Goal: Task Accomplishment & Management: Use online tool/utility

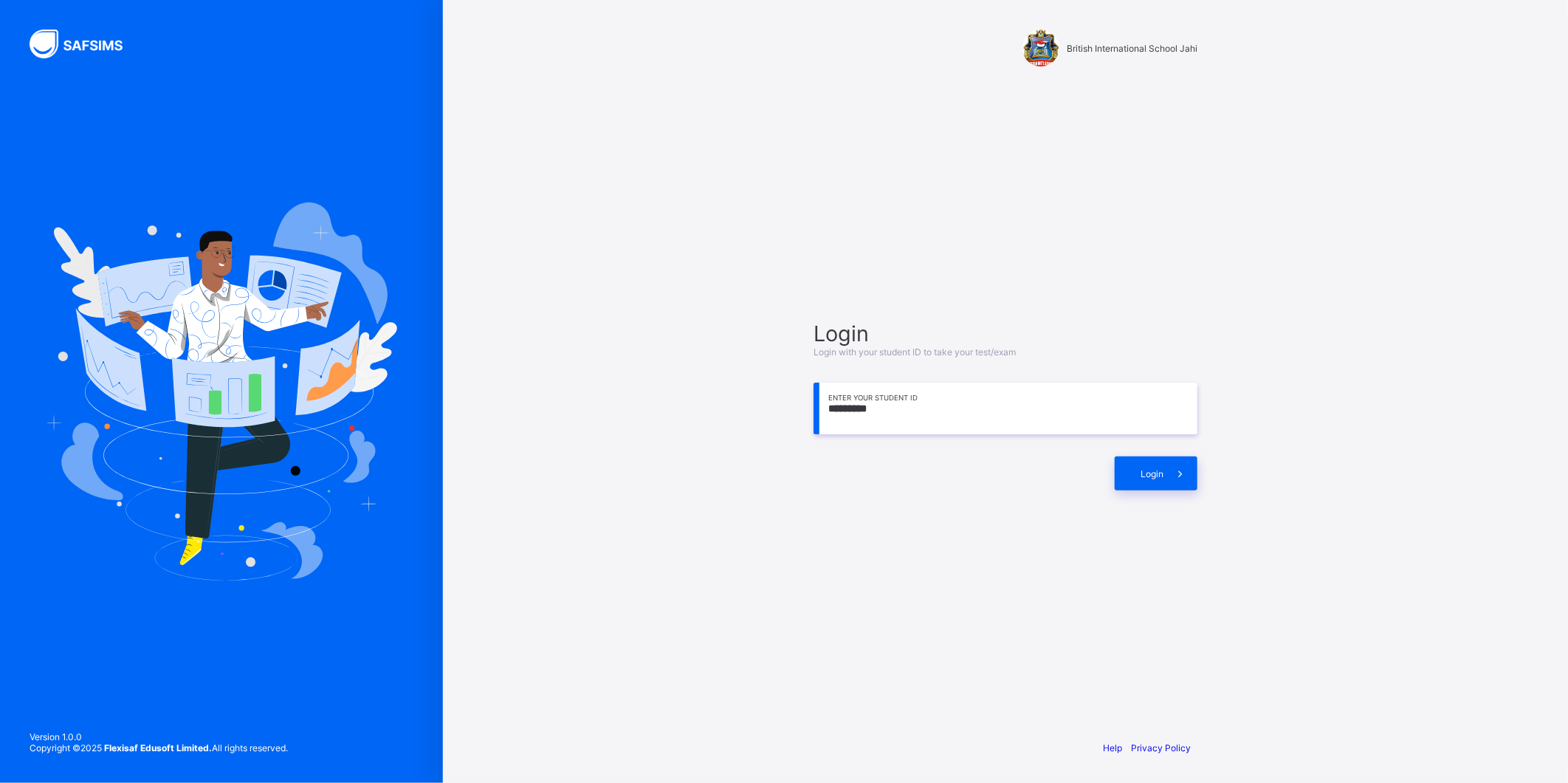
drag, startPoint x: 248, startPoint y: 524, endPoint x: 906, endPoint y: 415, distance: 667.0
click at [906, 415] on input "*********" at bounding box center [1005, 408] width 384 height 52
type input "*"
type input "**********"
click at [1159, 471] on span "Login" at bounding box center [1152, 473] width 22 height 11
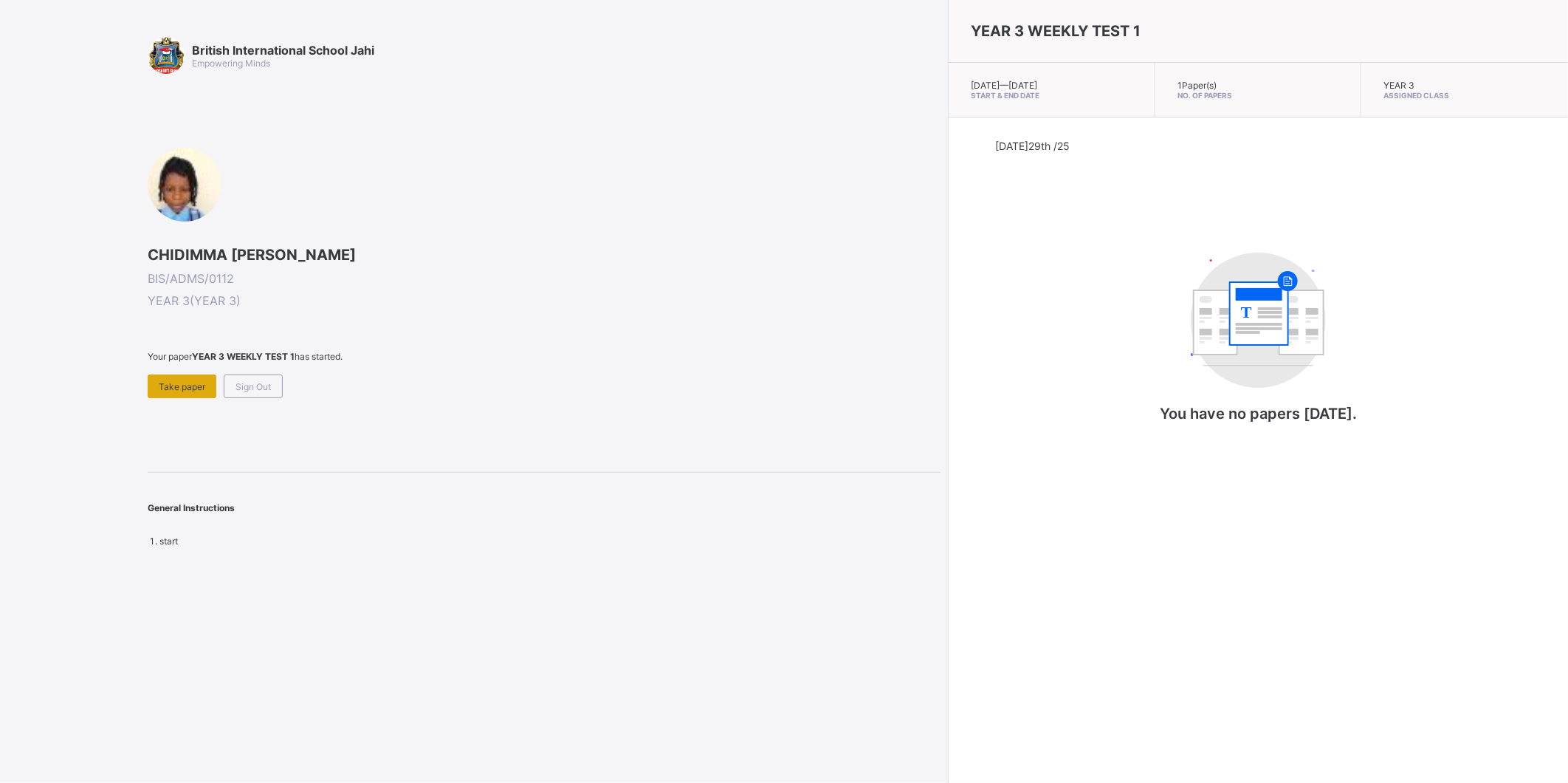
click at [179, 381] on span "Take paper" at bounding box center [182, 386] width 47 height 11
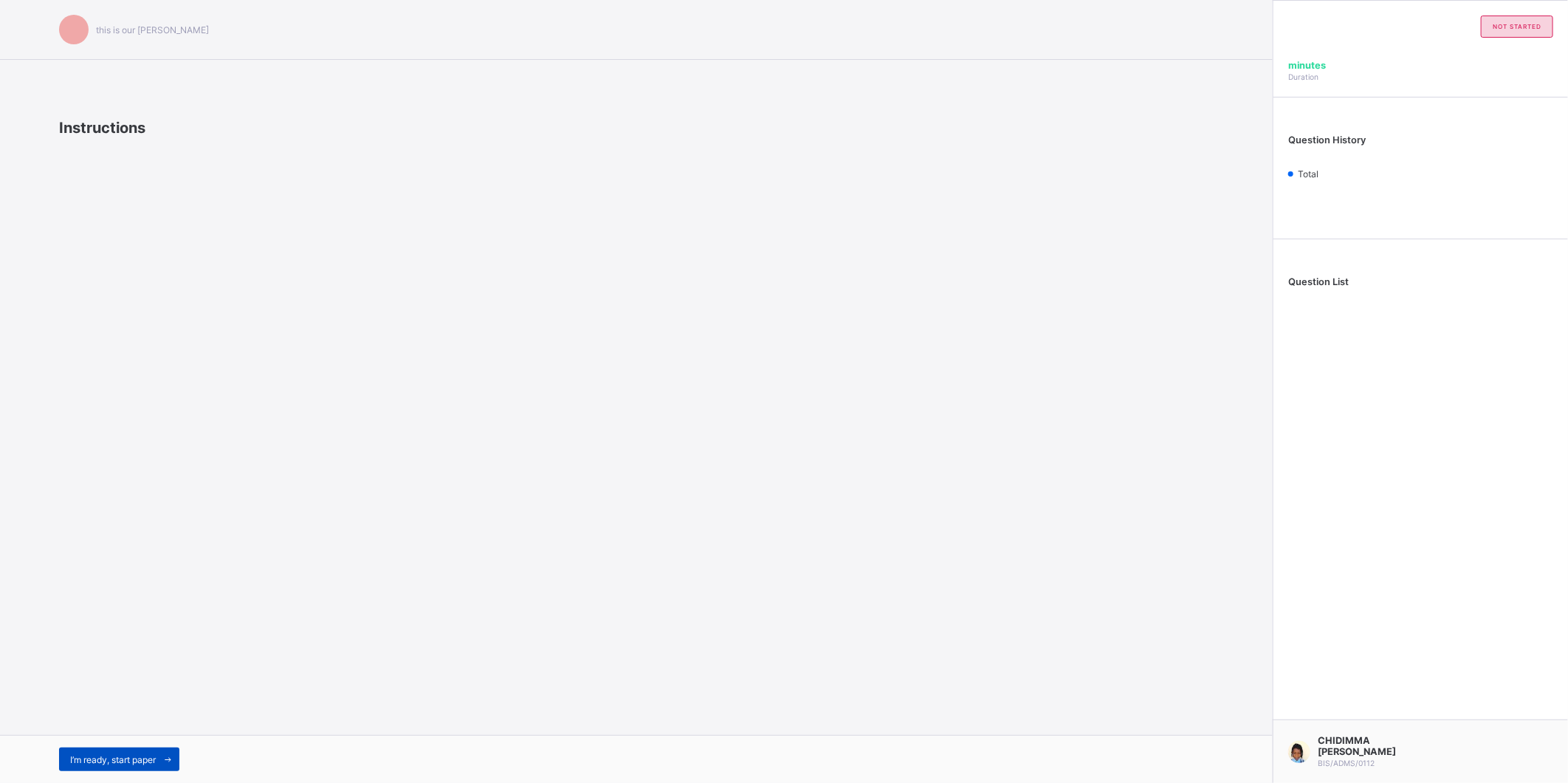
click at [129, 758] on span "I’m ready, start paper" at bounding box center [113, 759] width 86 height 11
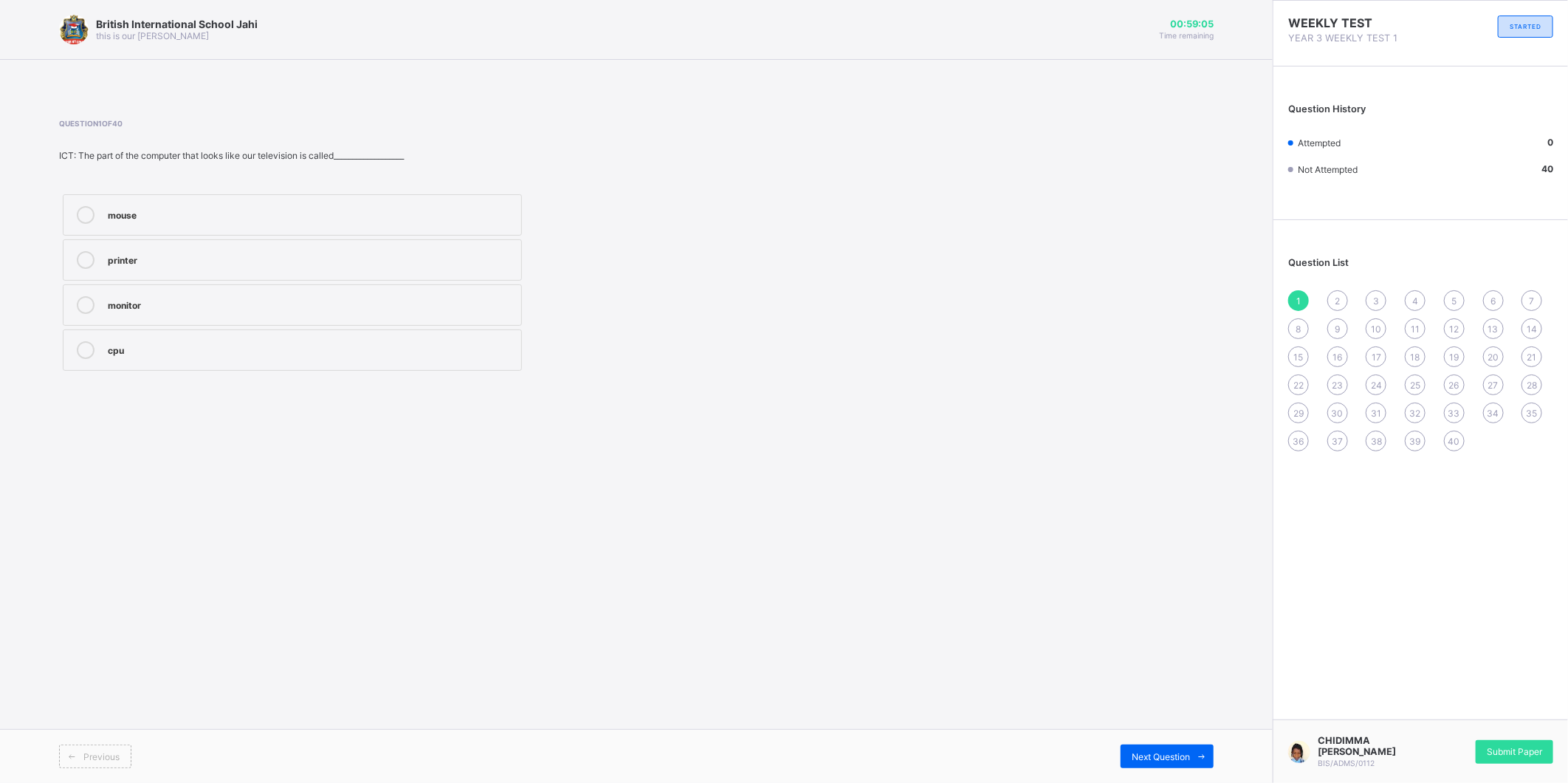
click at [1338, 295] on span "2" at bounding box center [1337, 300] width 5 height 11
click at [1298, 300] on span "1" at bounding box center [1298, 300] width 5 height 11
click at [1336, 292] on div "2" at bounding box center [1337, 300] width 21 height 21
click at [1372, 290] on div "3" at bounding box center [1375, 300] width 21 height 21
click at [1412, 290] on div "4" at bounding box center [1416, 300] width 21 height 21
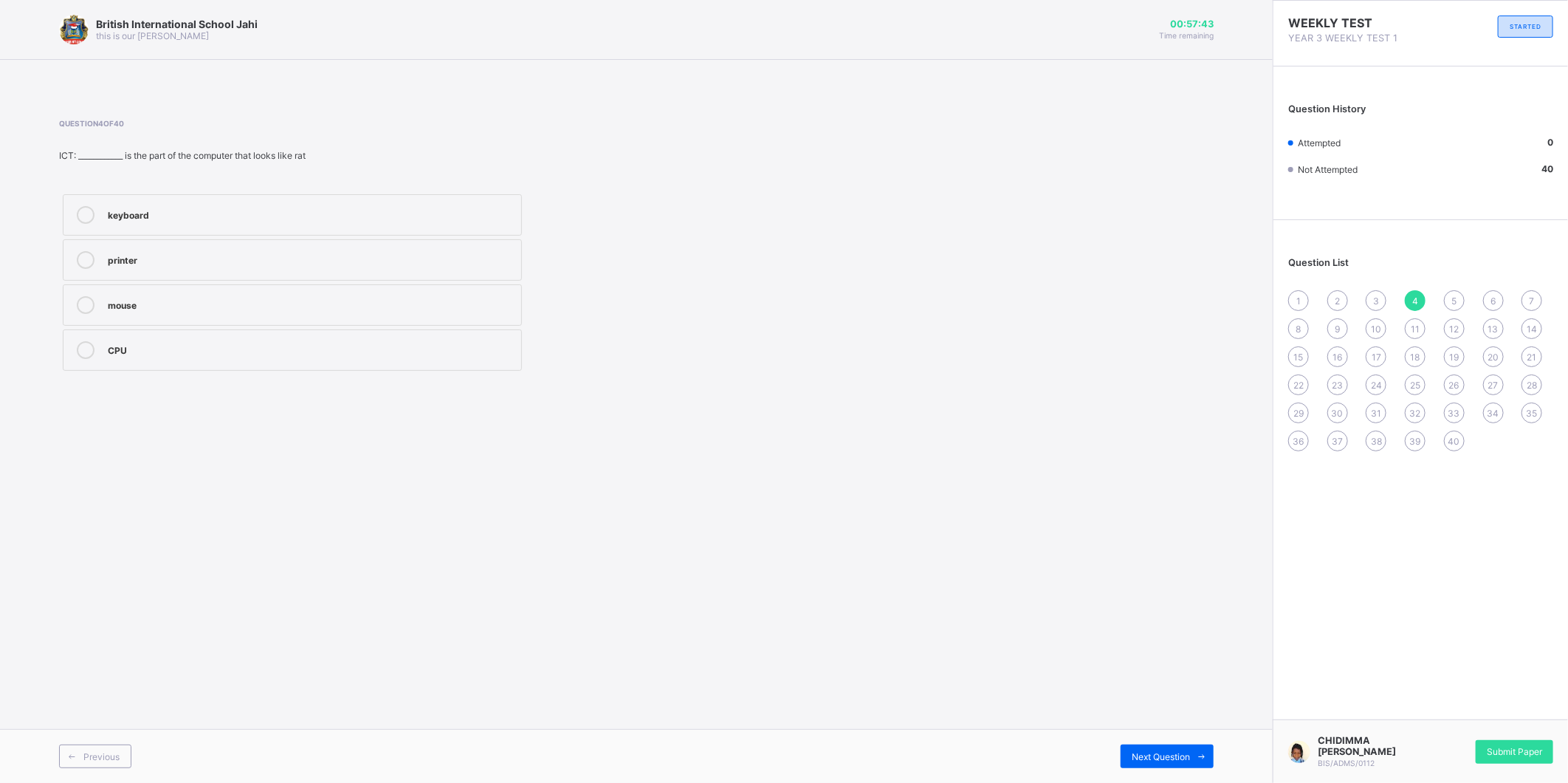
click at [1450, 290] on div "5" at bounding box center [1455, 300] width 21 height 21
click at [1462, 285] on div "Question List 1 2 3 4 5 6 7 8 9 10 11 12 13 14 15 16 17 18 19 20 21 22 23 24 25…" at bounding box center [1420, 347] width 294 height 239
click at [1501, 305] on div "6" at bounding box center [1494, 300] width 21 height 21
click at [366, 294] on label "districting" at bounding box center [292, 305] width 459 height 41
click at [1164, 749] on div "Next Question" at bounding box center [1167, 756] width 93 height 23
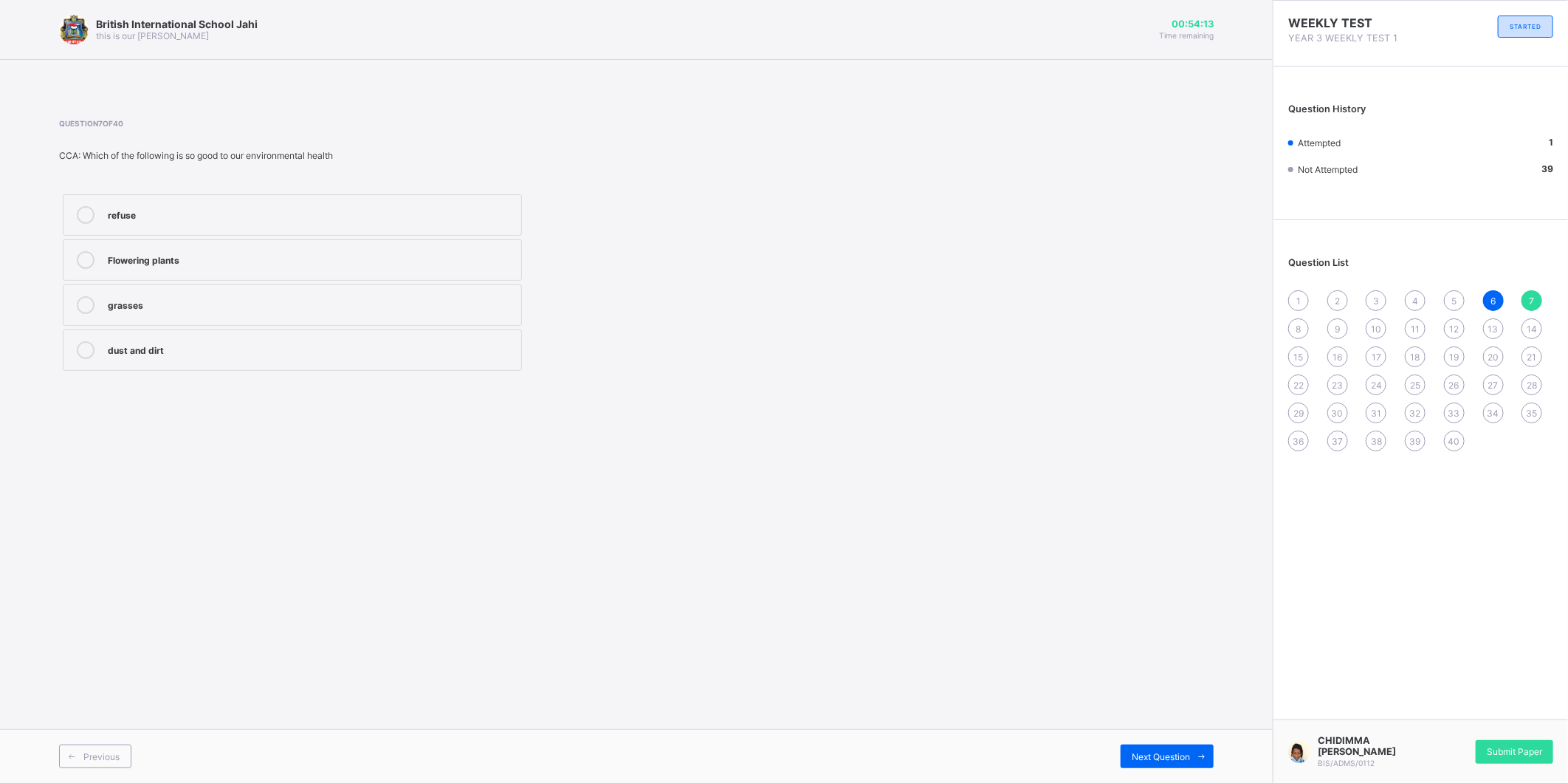
click at [314, 299] on div "grasses" at bounding box center [310, 303] width 406 height 15
click at [1296, 290] on div "1" at bounding box center [1298, 300] width 21 height 21
click at [1332, 284] on div "Question List 1 2 3 4 5 6 7 8 9 10 11 12 13 14 15 16 17 18 19 20 21 22 23 24 25…" at bounding box center [1420, 347] width 294 height 239
click at [1332, 290] on div "2" at bounding box center [1337, 300] width 21 height 21
click at [279, 240] on label "Monitor" at bounding box center [292, 260] width 459 height 41
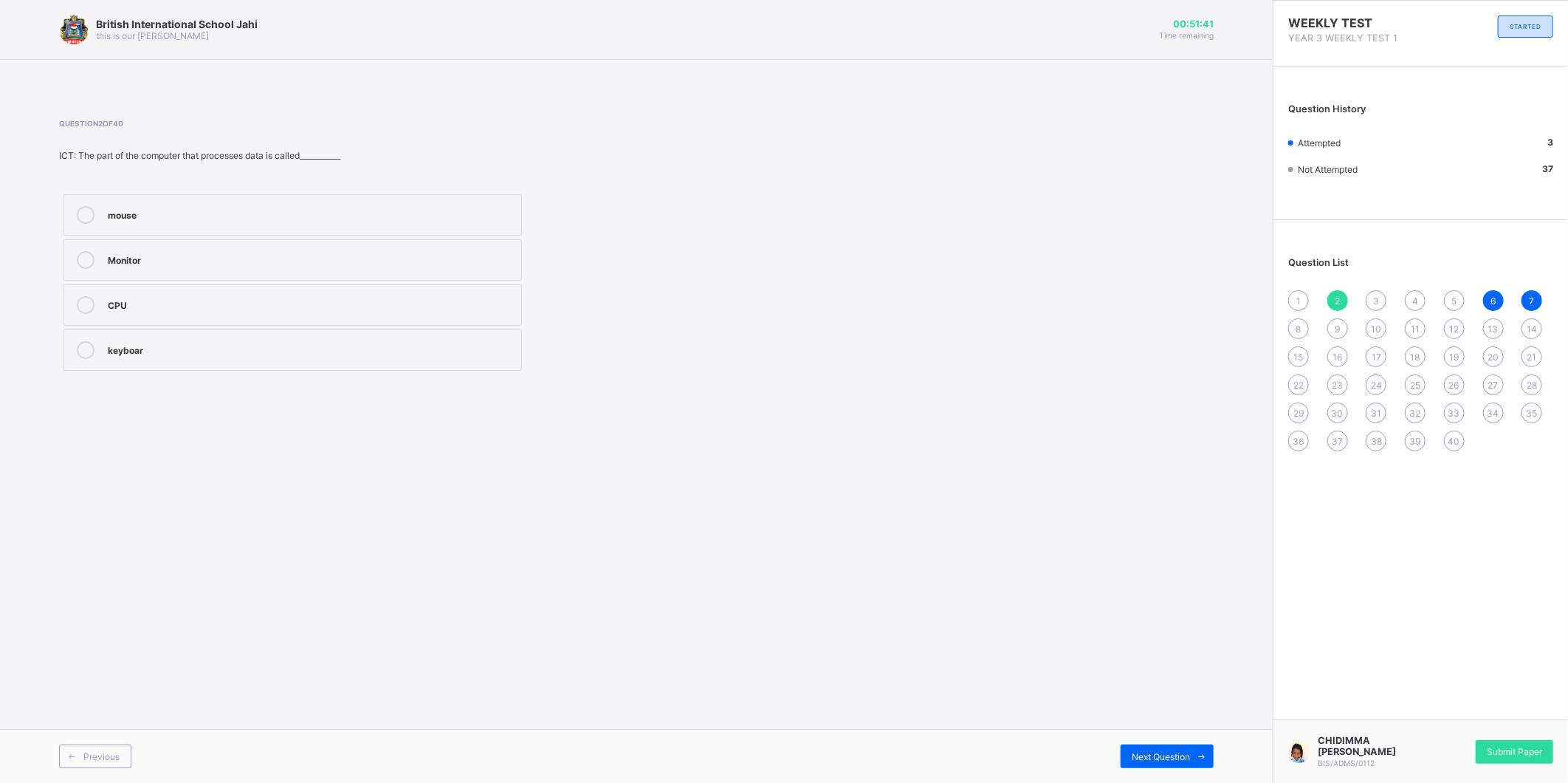
drag, startPoint x: 1146, startPoint y: 749, endPoint x: 1145, endPoint y: 787, distance: 38.0
drag, startPoint x: 1145, startPoint y: 787, endPoint x: 1127, endPoint y: 751, distance: 40.2
click at [1127, 751] on div "Next Question" at bounding box center [1167, 756] width 93 height 23
click at [298, 214] on div "2" at bounding box center [310, 213] width 406 height 15
click at [1164, 744] on div "Next Question" at bounding box center [1167, 756] width 93 height 23
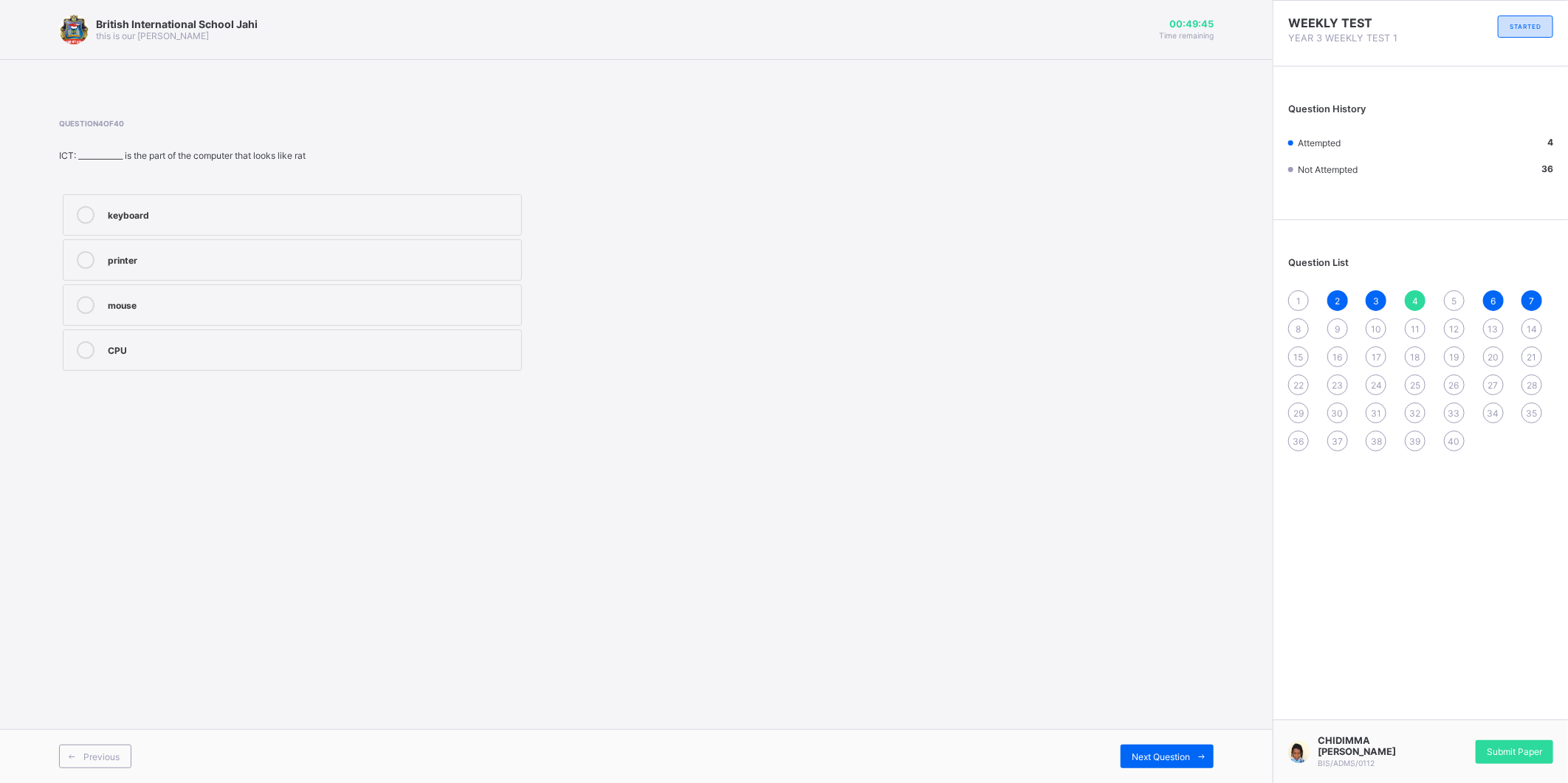
click at [194, 315] on label "mouse" at bounding box center [292, 305] width 459 height 41
click at [1159, 748] on div "Next Question" at bounding box center [1167, 756] width 93 height 23
click at [173, 178] on div "Question 5 of 40 ICT: which of these is an input device CPU mouse printer monit…" at bounding box center [448, 246] width 778 height 255
click at [179, 200] on label "CPU" at bounding box center [292, 215] width 459 height 41
click at [1165, 747] on div "Next Question" at bounding box center [1167, 756] width 93 height 23
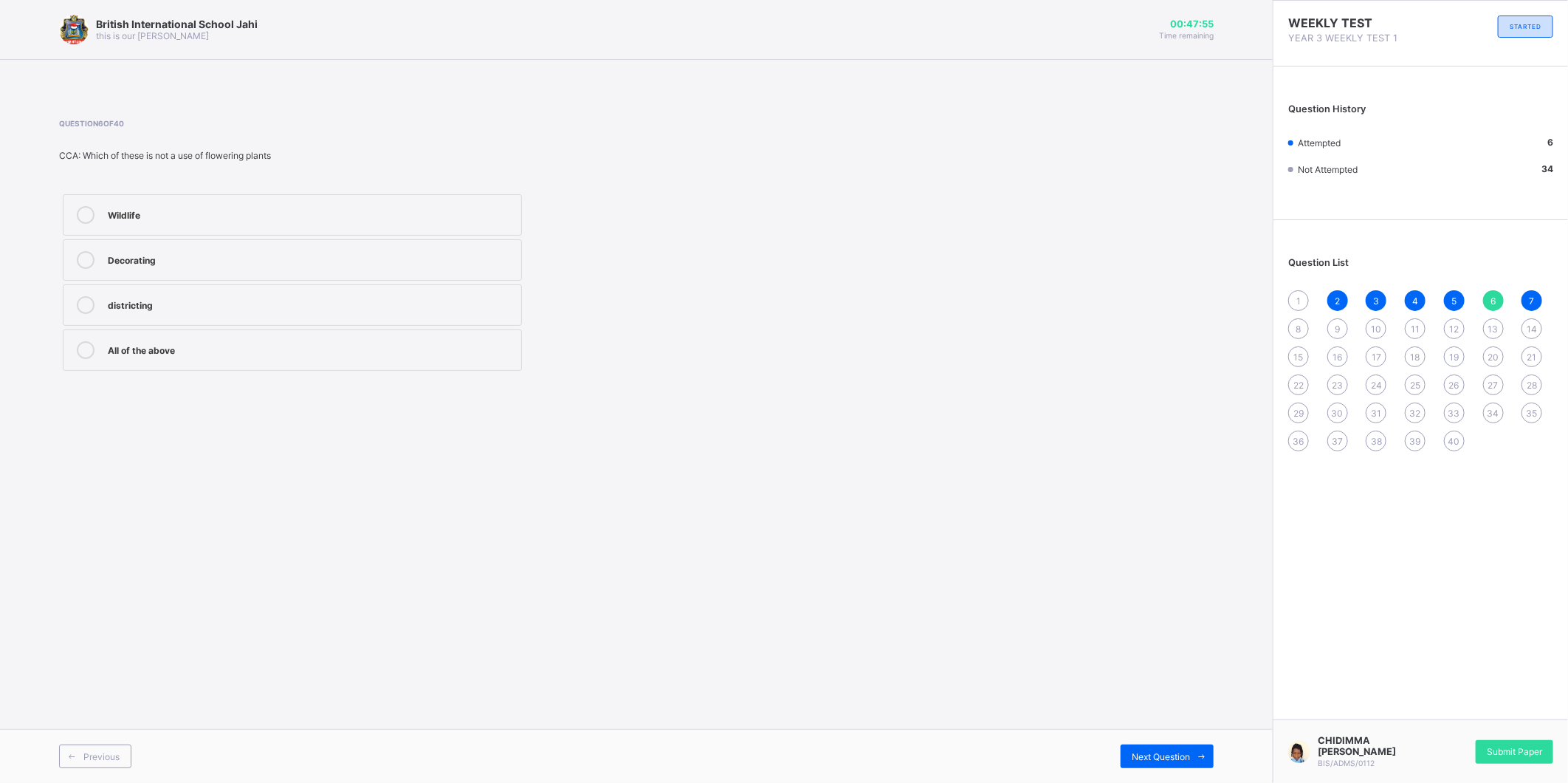
click at [1170, 776] on div "Previous Next Question" at bounding box center [636, 756] width 1273 height 54
click at [1178, 718] on div "British International School Jahi this is our [PERSON_NAME] 00:47:52 Time remai…" at bounding box center [636, 391] width 1273 height 783
drag, startPoint x: 1167, startPoint y: 731, endPoint x: 1148, endPoint y: 742, distance: 22.0
click at [1148, 742] on div "Previous Next Question" at bounding box center [636, 756] width 1273 height 54
click at [1238, 754] on div "Previous Next Question" at bounding box center [636, 756] width 1273 height 54
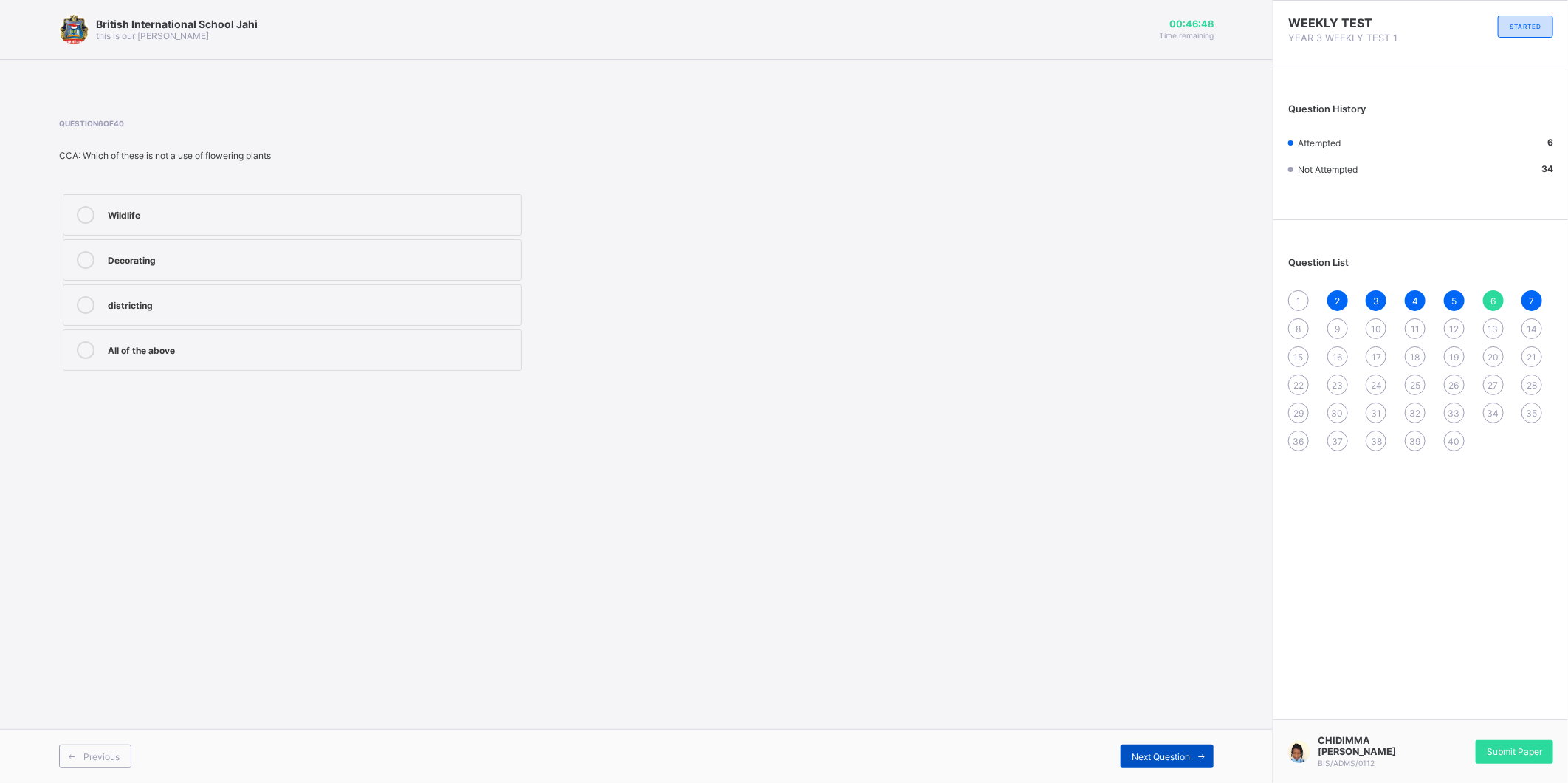
click at [1162, 747] on div "Next Question" at bounding box center [1167, 756] width 93 height 23
drag, startPoint x: 1162, startPoint y: 751, endPoint x: 1127, endPoint y: 766, distance: 38.1
click at [1127, 766] on div "Next Question" at bounding box center [1167, 756] width 93 height 23
click at [1153, 748] on div "Next Question" at bounding box center [1167, 756] width 93 height 23
click at [164, 248] on label "flowers" at bounding box center [292, 260] width 459 height 41
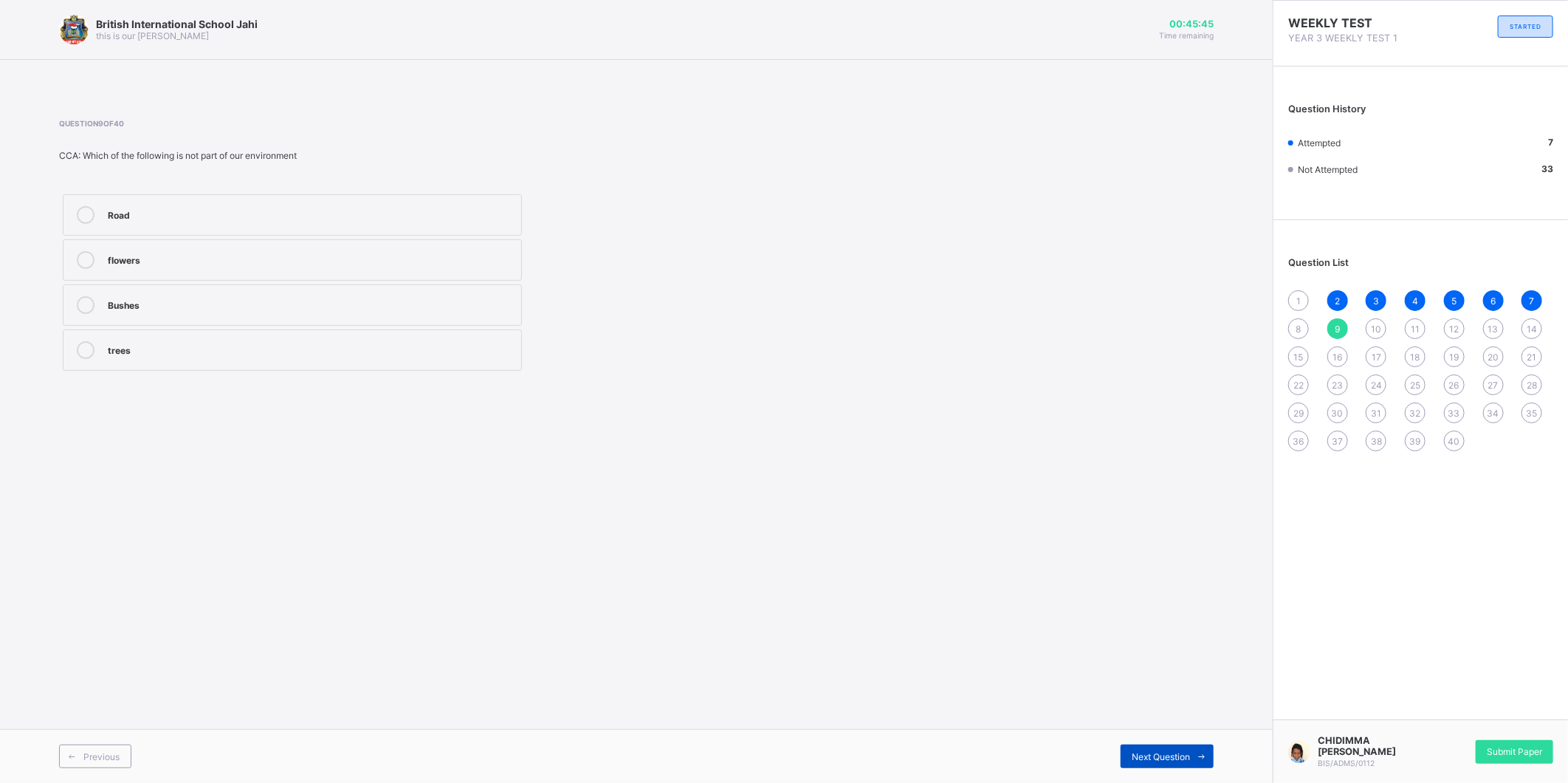
click at [1155, 750] on div "Next Question" at bounding box center [1167, 756] width 93 height 23
drag, startPoint x: 371, startPoint y: 288, endPoint x: 382, endPoint y: 306, distance: 21.1
click at [382, 306] on label "Our environment" at bounding box center [292, 305] width 459 height 41
click at [246, 251] on div "our House" at bounding box center [310, 258] width 406 height 15
click at [1160, 748] on div "Next Question" at bounding box center [1167, 756] width 93 height 23
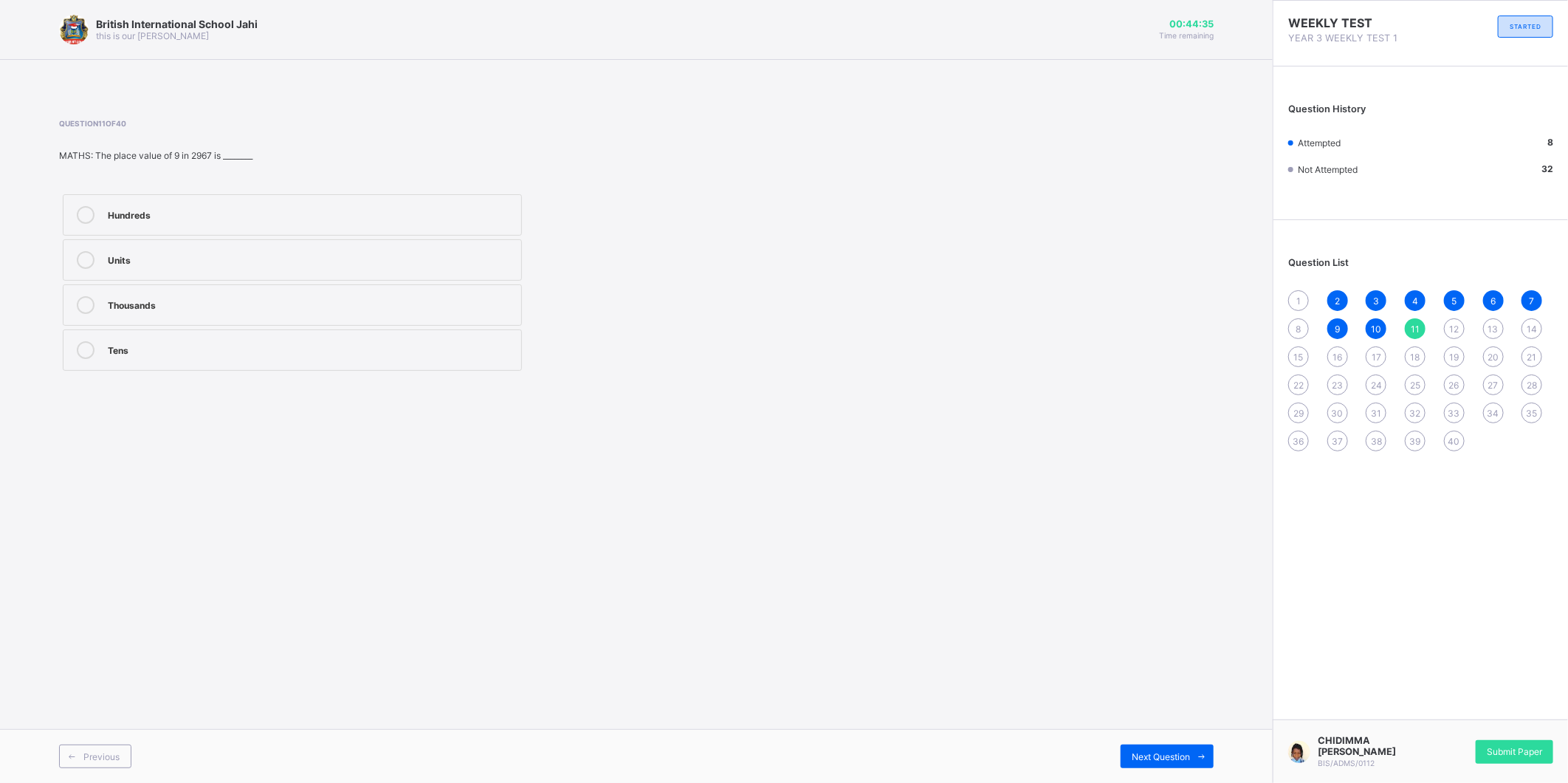
click at [202, 202] on label "Hundreds" at bounding box center [292, 215] width 459 height 41
click at [1155, 742] on div "Previous Next Question" at bounding box center [636, 756] width 1273 height 54
click at [1154, 747] on div "Next Question" at bounding box center [1167, 756] width 93 height 23
click at [283, 195] on label "307" at bounding box center [292, 215] width 459 height 41
drag, startPoint x: 1174, startPoint y: 747, endPoint x: 1174, endPoint y: 791, distance: 44.0
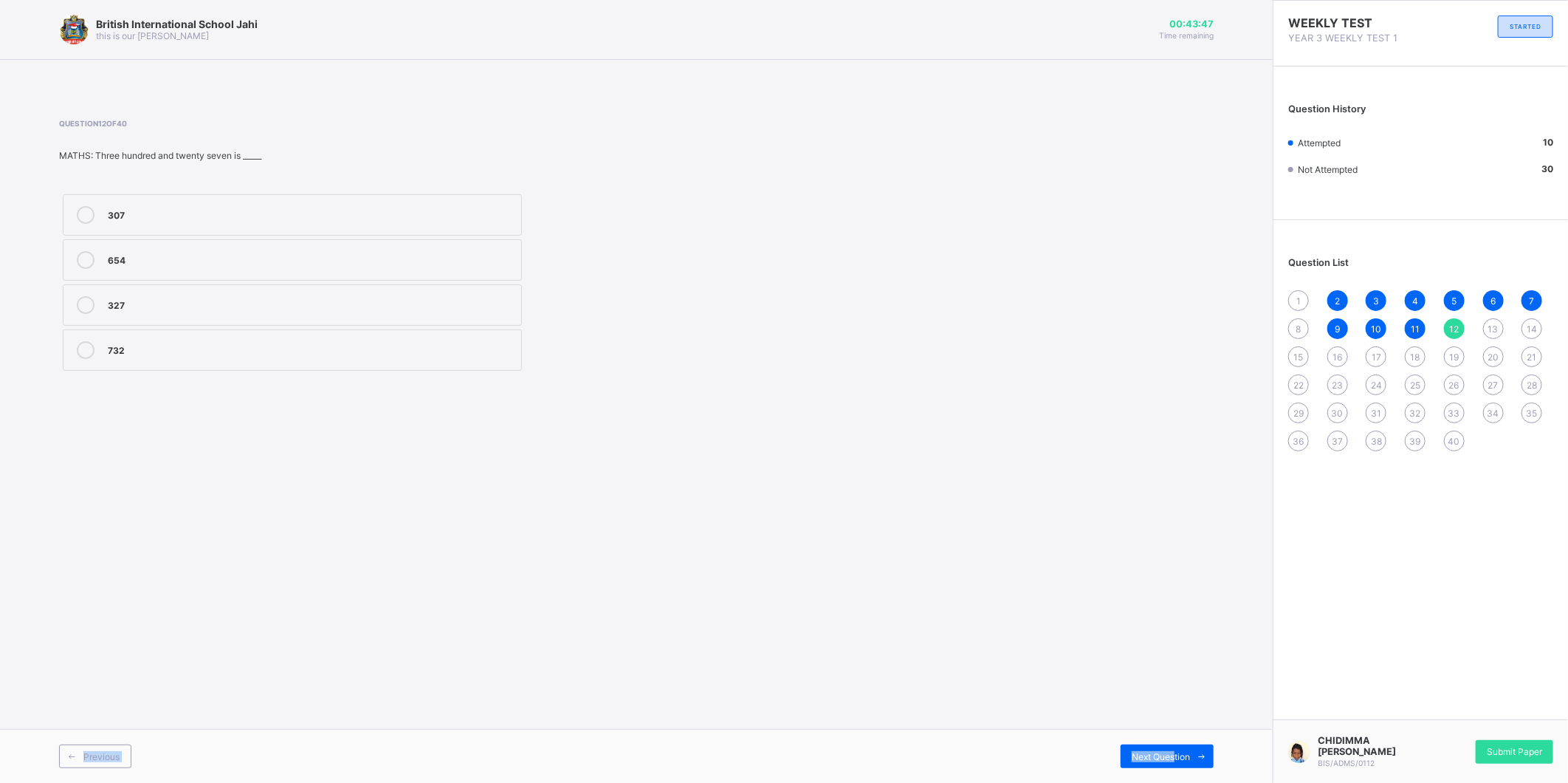
click at [1174, 782] on html "[GEOGRAPHIC_DATA] Jahi this is our [PERSON_NAME] 00:43:47 Time remaining Questi…" at bounding box center [784, 391] width 1568 height 783
click at [1150, 746] on div "Next Question" at bounding box center [1167, 756] width 93 height 23
click at [242, 248] on label "9" at bounding box center [292, 260] width 459 height 41
click at [1161, 773] on div "Previous Next Question" at bounding box center [636, 756] width 1273 height 54
click at [1146, 747] on div "Next Question" at bounding box center [1167, 756] width 93 height 23
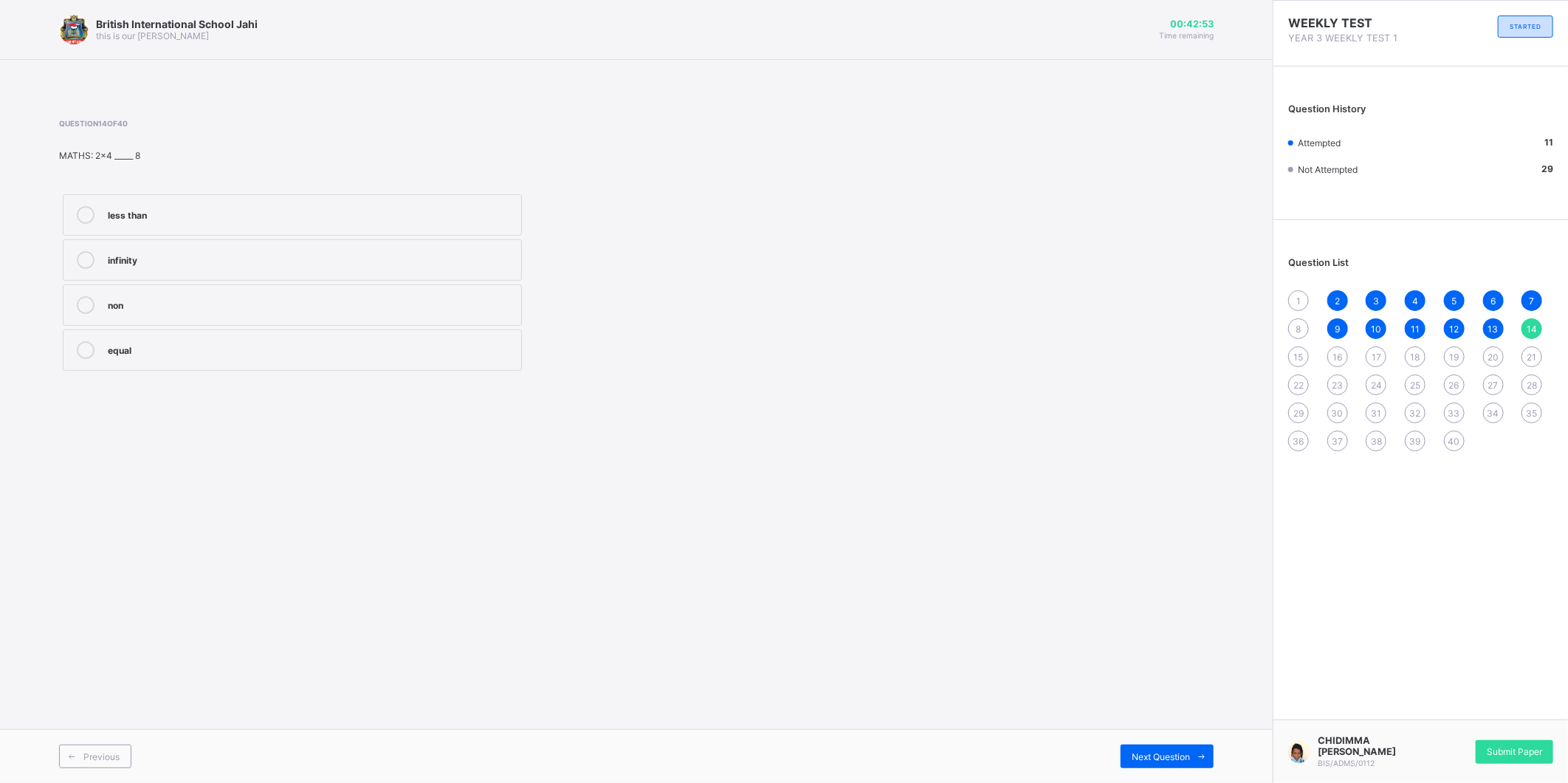
click at [174, 249] on label "infinity" at bounding box center [292, 260] width 459 height 41
click at [119, 358] on div "equal" at bounding box center [310, 350] width 406 height 18
click at [122, 293] on label "non" at bounding box center [292, 305] width 459 height 41
click at [1127, 738] on div "Previous Next Question" at bounding box center [636, 756] width 1273 height 54
click at [1165, 754] on span "Next Question" at bounding box center [1161, 756] width 59 height 11
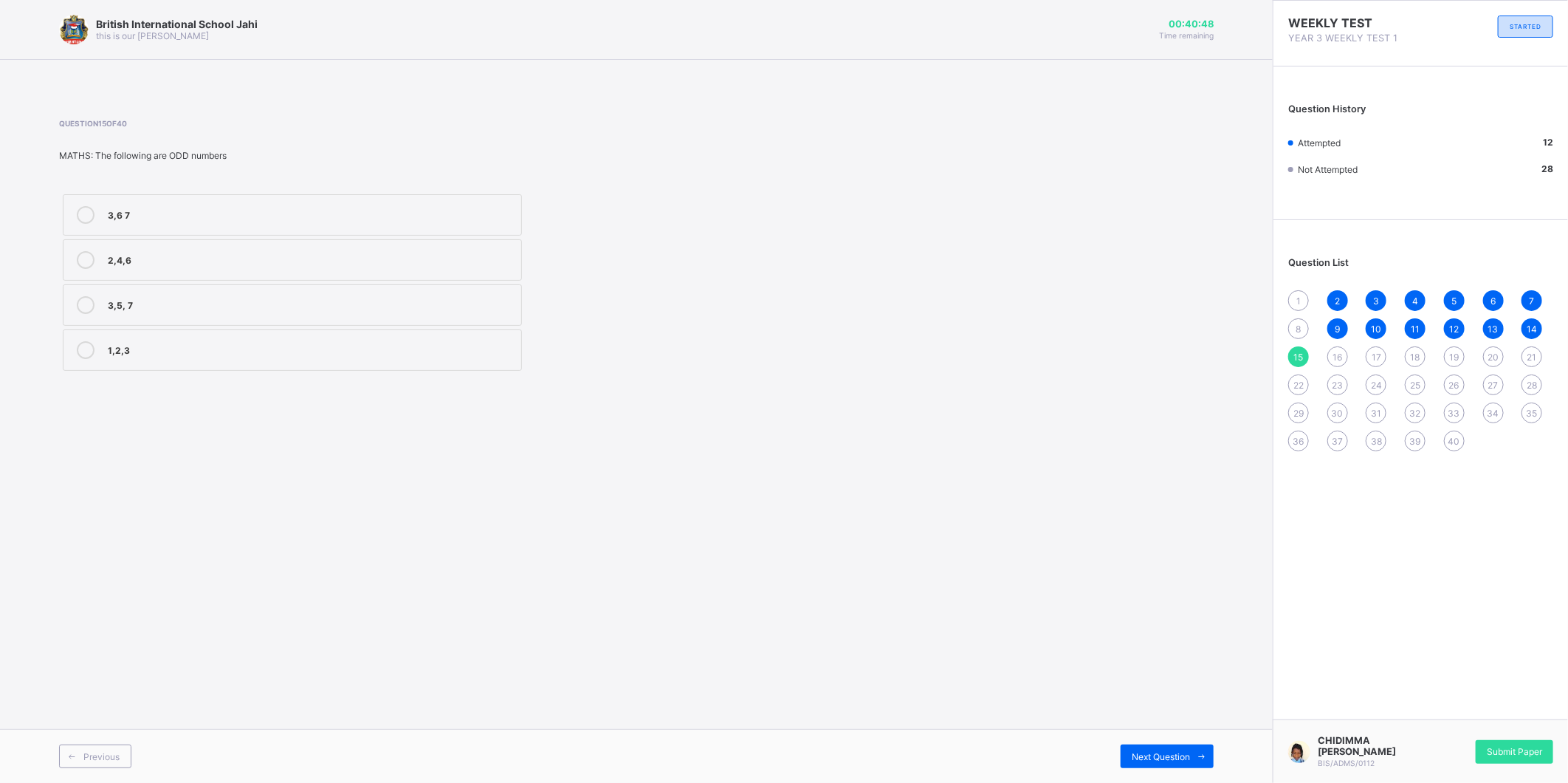
click at [128, 249] on label "2,4,6" at bounding box center [292, 260] width 459 height 41
drag, startPoint x: 1154, startPoint y: 680, endPoint x: 1134, endPoint y: 736, distance: 59.5
click at [1146, 705] on div "British International School Jahi this is our [PERSON_NAME] 00:40:34 Time remai…" at bounding box center [636, 391] width 1273 height 783
drag, startPoint x: 1165, startPoint y: 747, endPoint x: 1177, endPoint y: 750, distance: 12.4
click at [1177, 750] on div "Next Question" at bounding box center [1167, 756] width 93 height 23
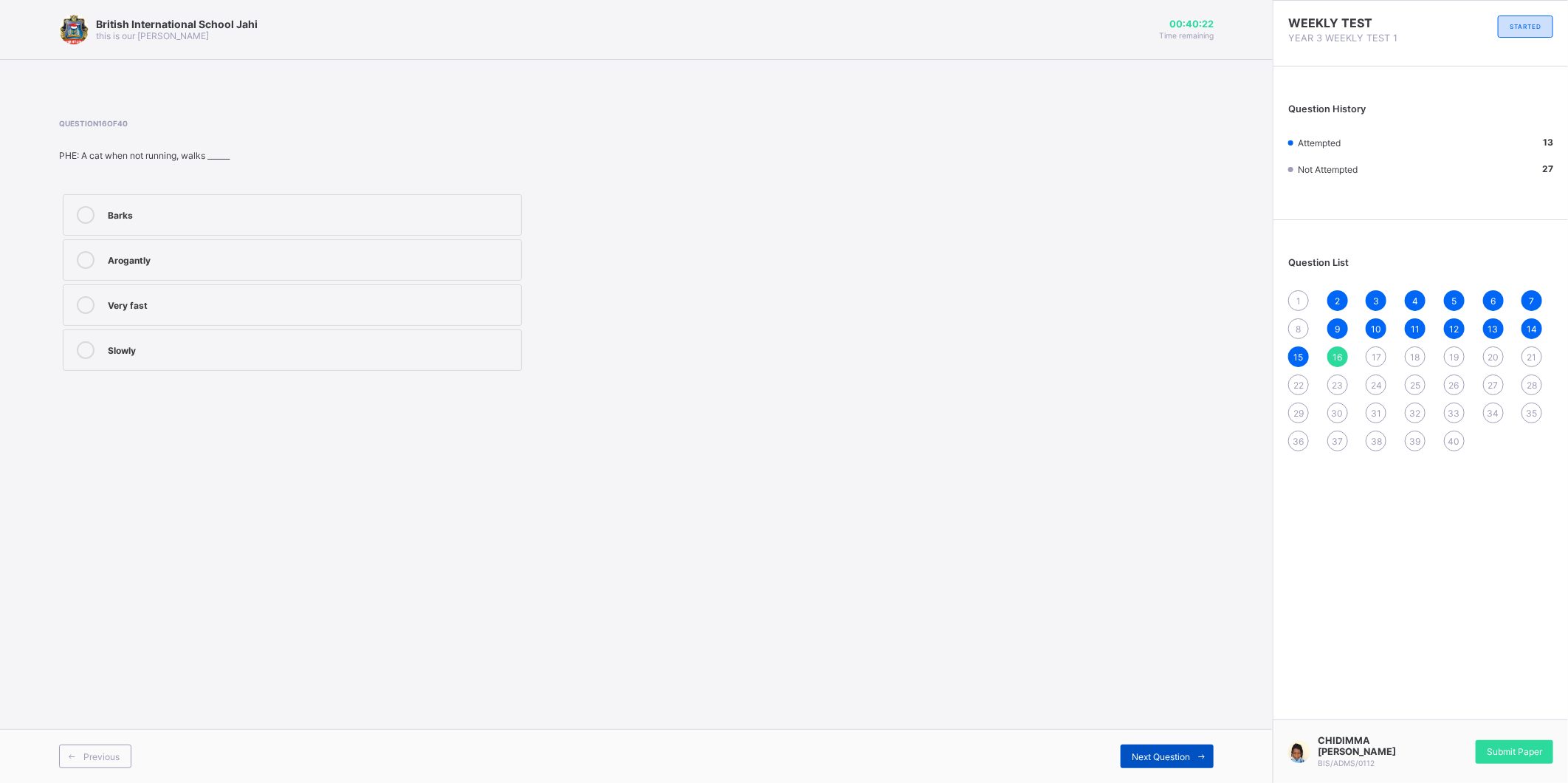
drag, startPoint x: 1177, startPoint y: 750, endPoint x: 1157, endPoint y: 750, distance: 20.0
click at [1157, 751] on span "Next Question" at bounding box center [1161, 756] width 59 height 11
click at [131, 119] on span "Question 17 of 40" at bounding box center [448, 123] width 778 height 9
click at [119, 203] on label "Speed" at bounding box center [292, 215] width 459 height 41
drag, startPoint x: 119, startPoint y: 203, endPoint x: 164, endPoint y: 202, distance: 45.0
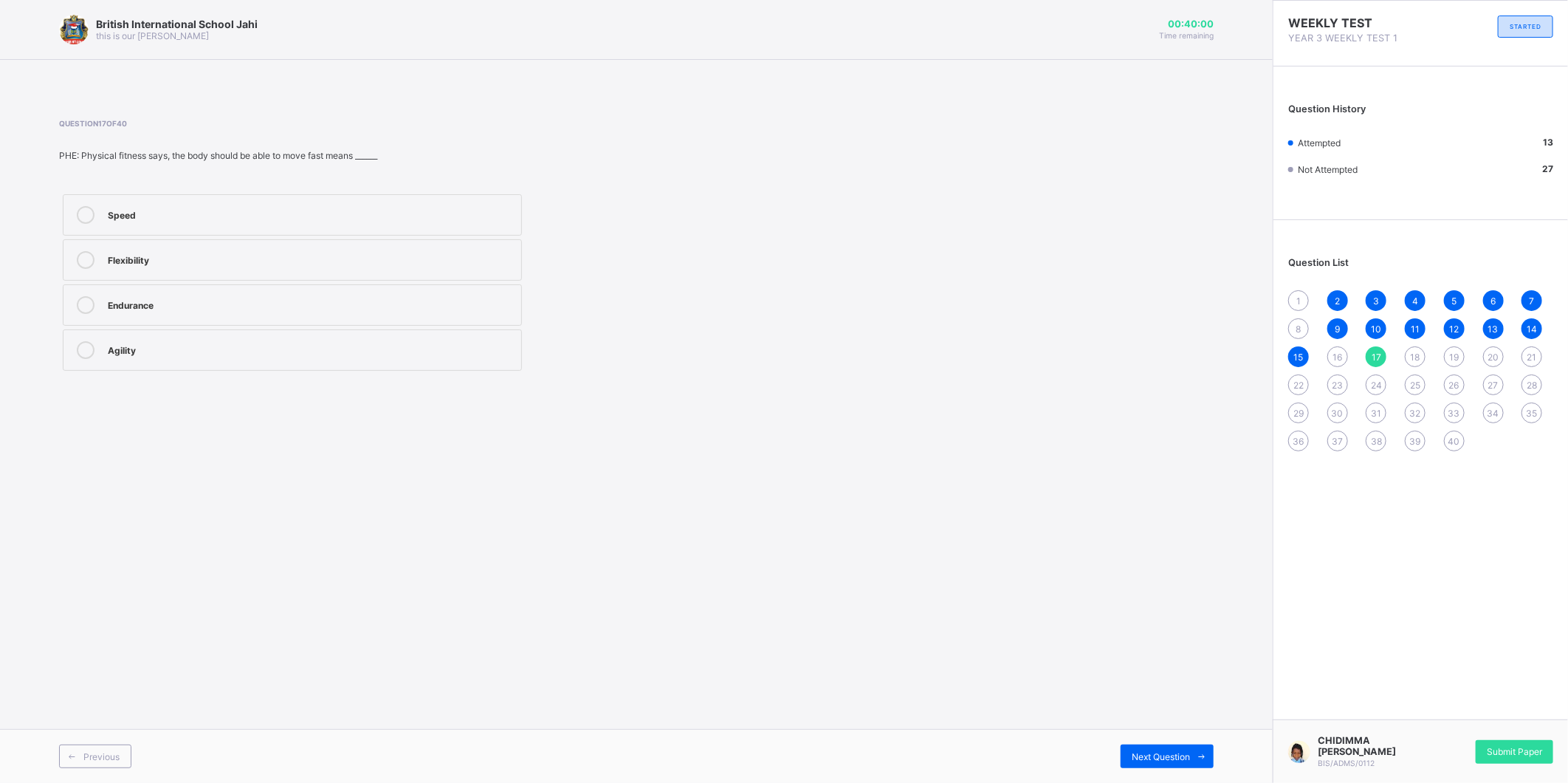
click at [164, 202] on label "Speed" at bounding box center [292, 215] width 459 height 41
click at [1164, 747] on div "Next Question" at bounding box center [1167, 756] width 93 height 23
drag, startPoint x: 298, startPoint y: 328, endPoint x: 303, endPoint y: 349, distance: 21.6
click at [303, 349] on div "Rhythmic Singing Silent uncordinated" at bounding box center [291, 283] width 466 height 184
click at [252, 289] on label "Silent" at bounding box center [292, 305] width 459 height 41
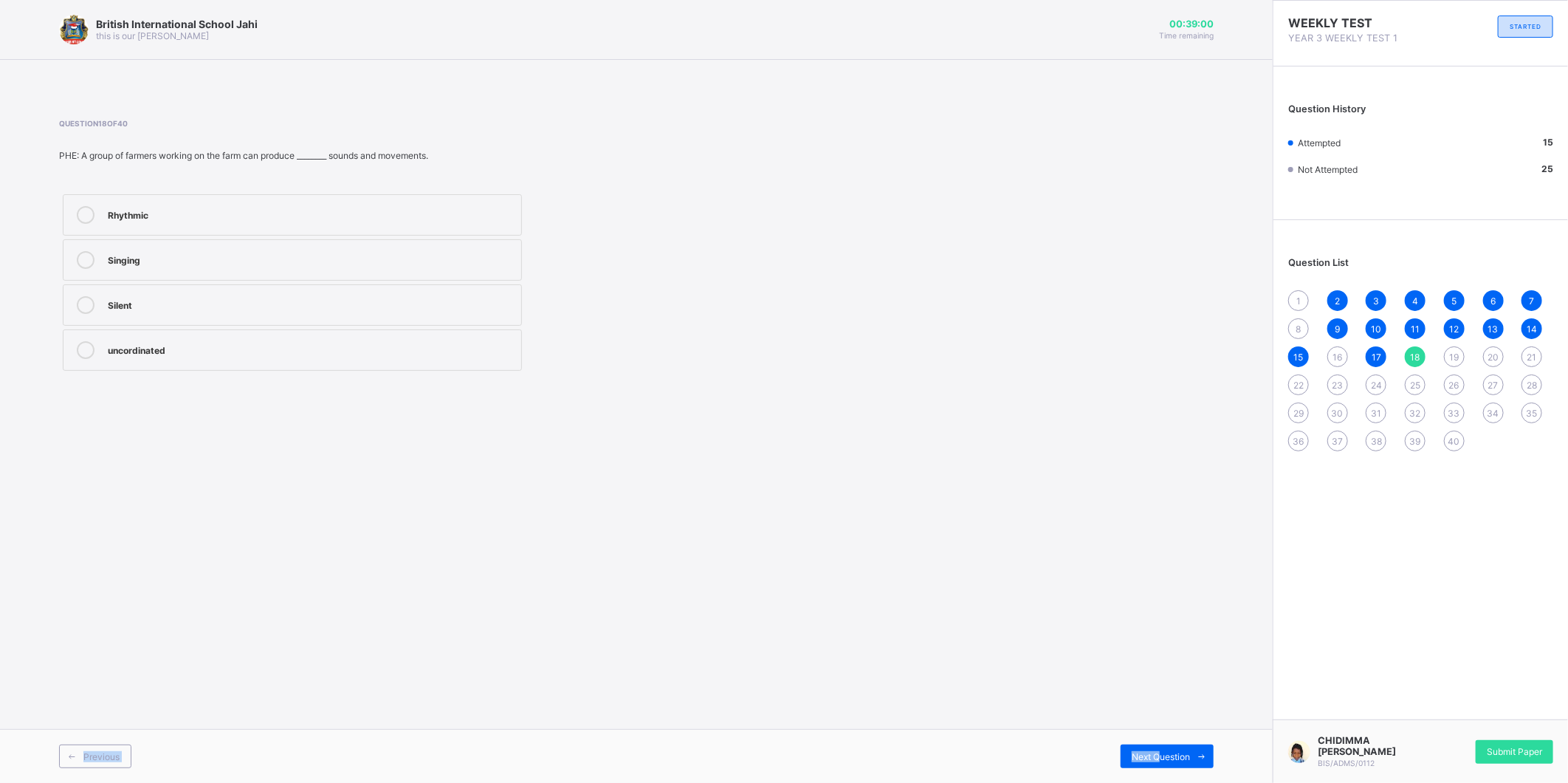
drag, startPoint x: 1162, startPoint y: 786, endPoint x: 1165, endPoint y: 816, distance: 30.1
click at [1165, 782] on html "British International School Jahi this is our [PERSON_NAME] 00:39:00 Time remai…" at bounding box center [784, 391] width 1568 height 783
click at [1148, 747] on div "Next Question" at bounding box center [1167, 756] width 93 height 23
click at [262, 195] on label "Crawling" at bounding box center [292, 215] width 459 height 41
click at [1148, 741] on div "Previous Next Question" at bounding box center [636, 756] width 1273 height 54
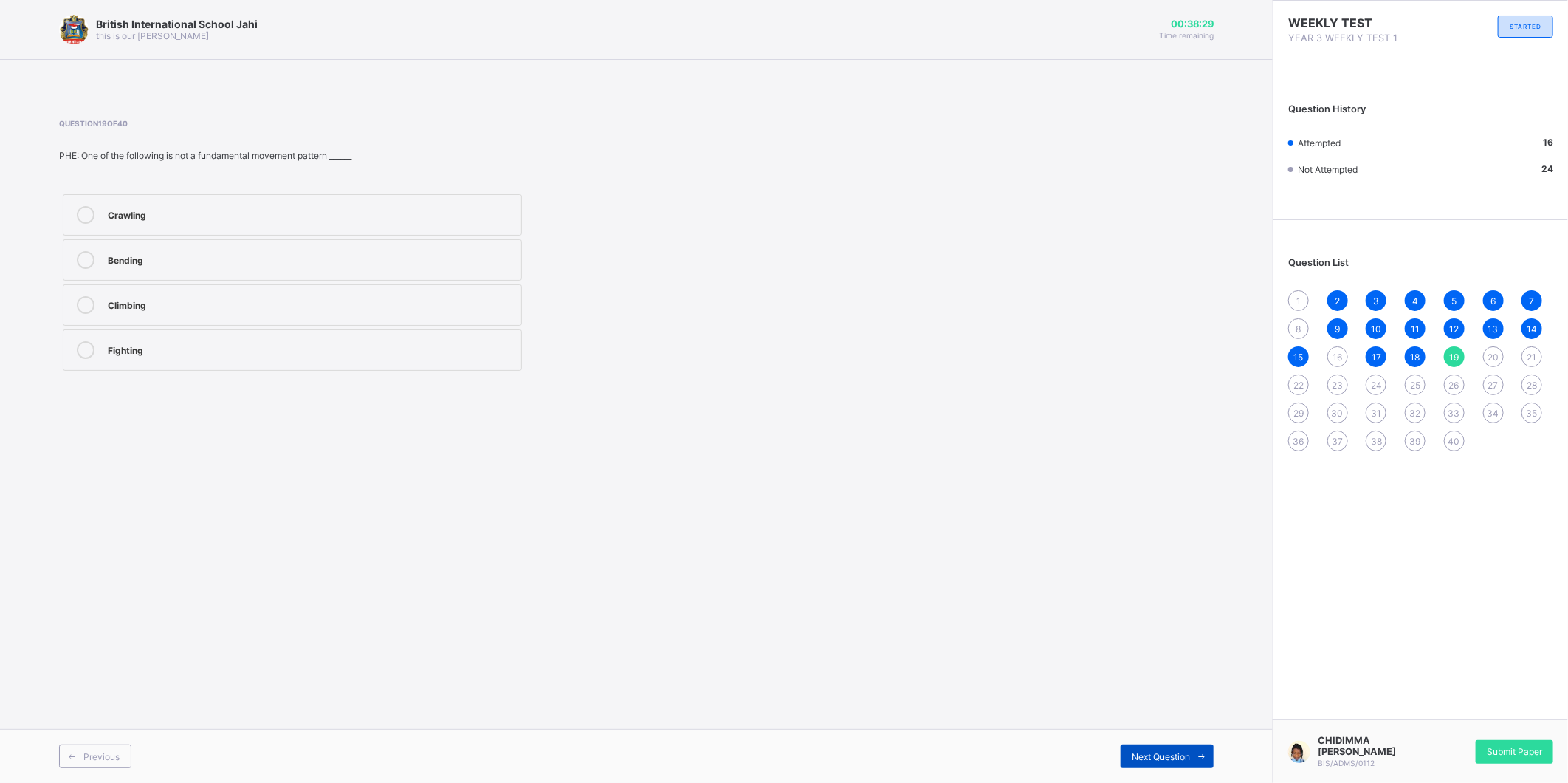
drag, startPoint x: 1159, startPoint y: 747, endPoint x: 1172, endPoint y: 761, distance: 19.1
click at [1168, 760] on div "Next Question" at bounding box center [1167, 756] width 93 height 23
click at [324, 260] on div "Wooping sound" at bounding box center [310, 258] width 406 height 15
click at [1173, 752] on span "Next Question" at bounding box center [1161, 756] width 59 height 11
click at [418, 348] on div "Non of the above" at bounding box center [310, 348] width 406 height 15
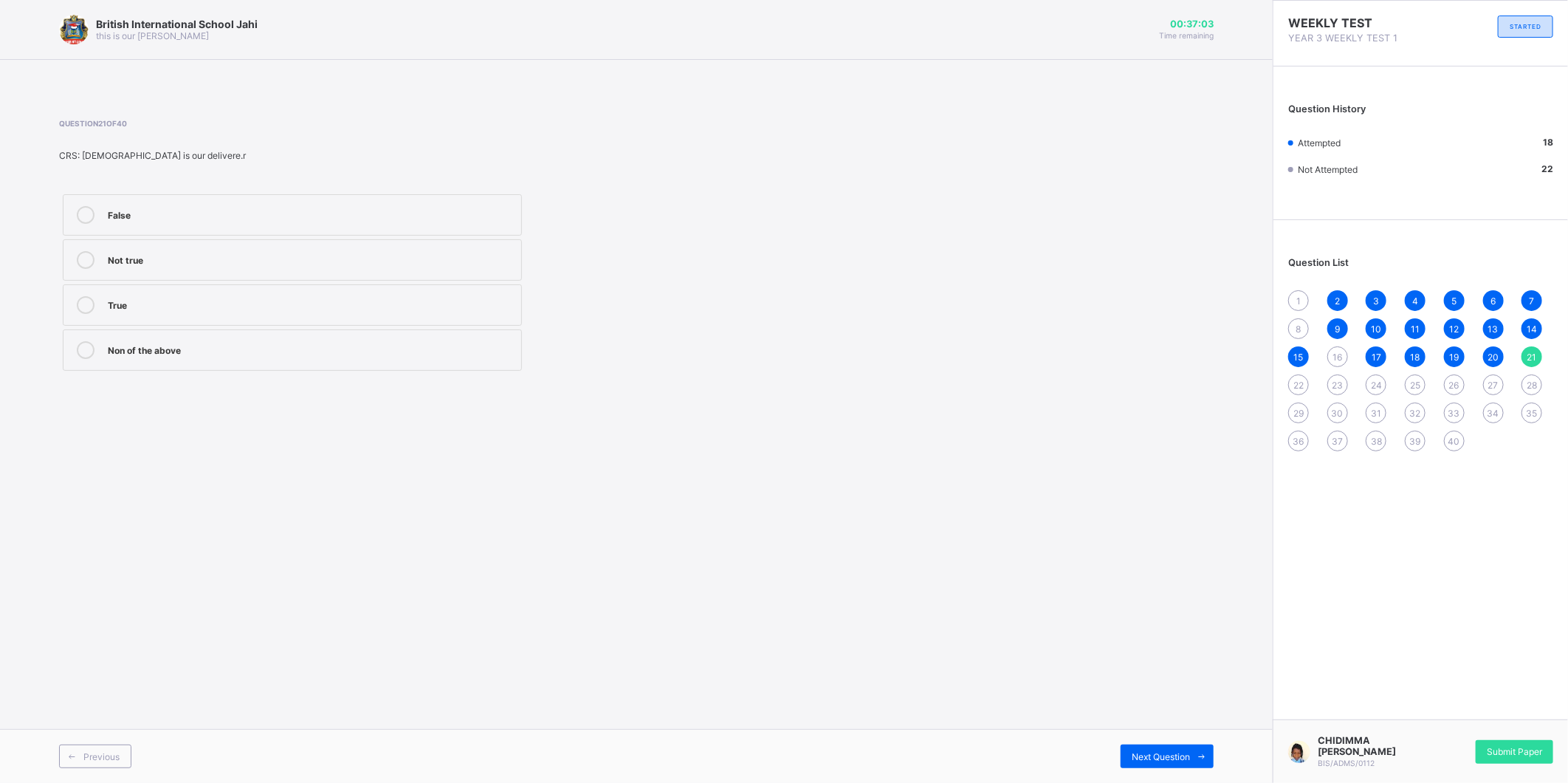
click at [1171, 743] on div "Previous Next Question" at bounding box center [636, 756] width 1273 height 54
click at [1175, 749] on div "Next Question" at bounding box center [1167, 756] width 93 height 23
drag, startPoint x: 373, startPoint y: 246, endPoint x: 372, endPoint y: 270, distance: 24.0
click at [372, 270] on label "True" at bounding box center [292, 260] width 459 height 41
click at [1140, 748] on div "Next Question" at bounding box center [1167, 756] width 93 height 23
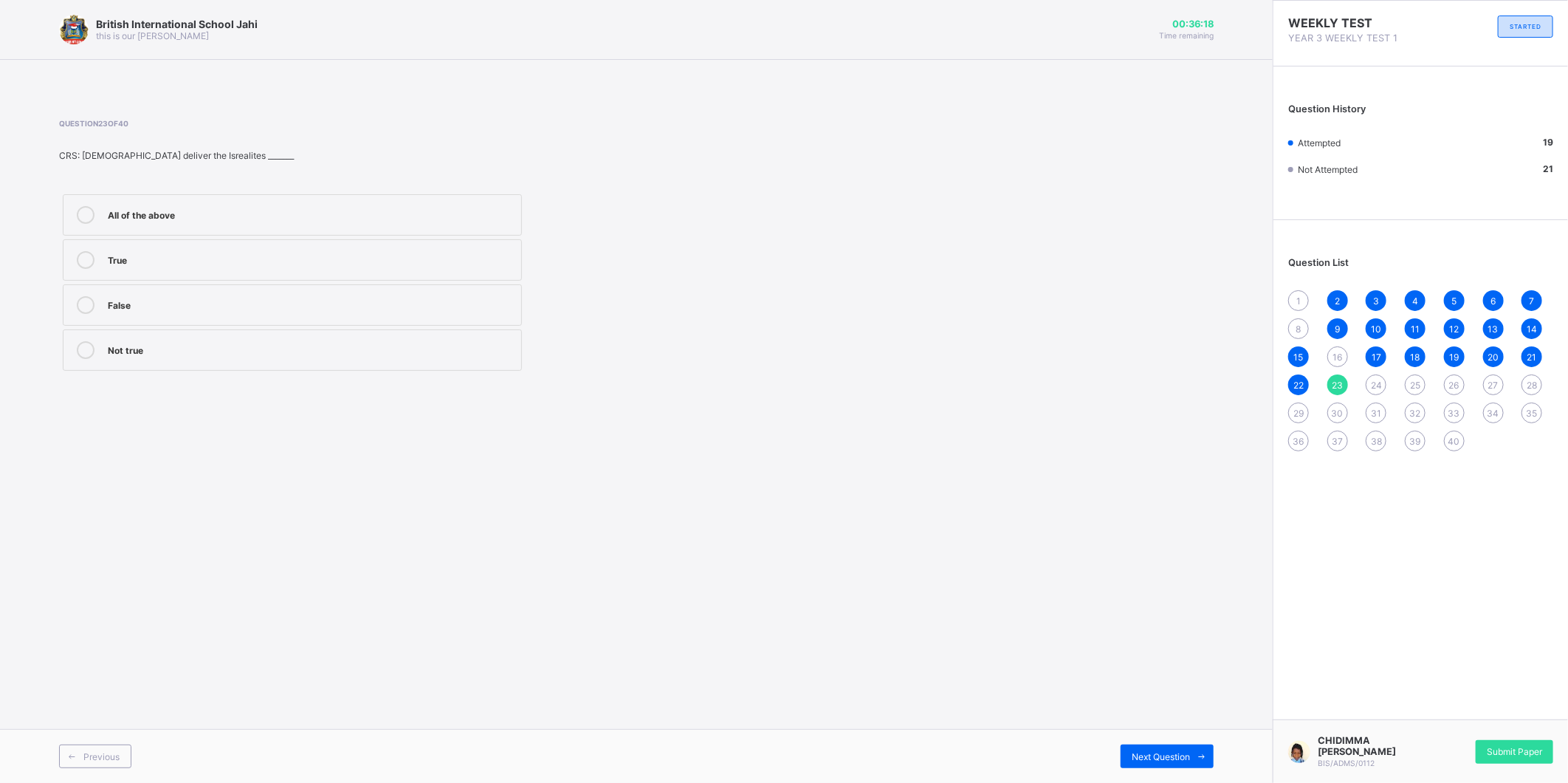
click at [350, 262] on div "True" at bounding box center [310, 258] width 406 height 15
click at [447, 297] on div "False" at bounding box center [310, 303] width 406 height 15
click at [1193, 744] on span at bounding box center [1202, 756] width 23 height 23
click at [255, 243] on label "True" at bounding box center [292, 260] width 459 height 41
click at [1159, 747] on div "Next Question" at bounding box center [1167, 756] width 93 height 23
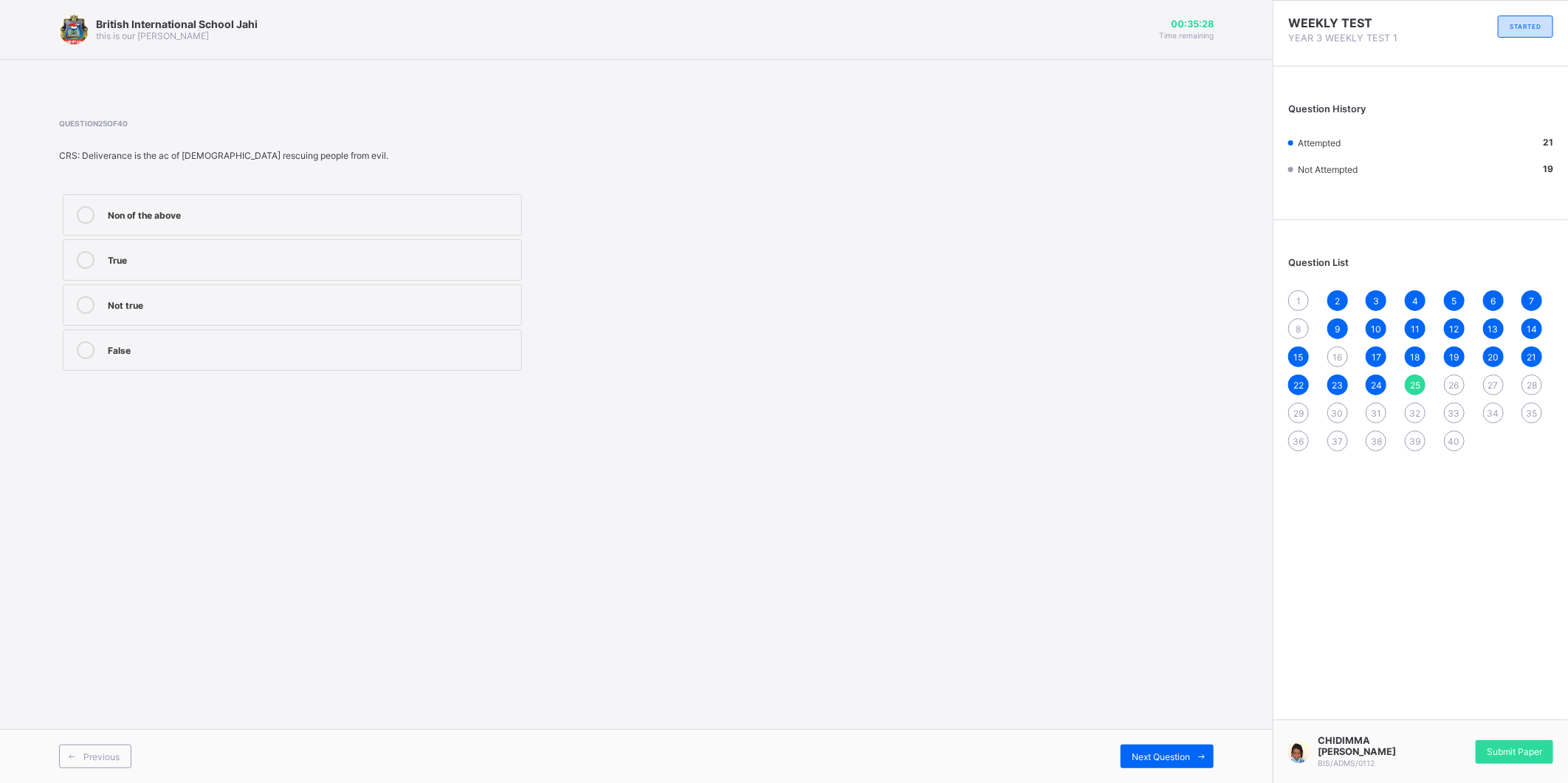
click at [191, 252] on div "True" at bounding box center [310, 258] width 406 height 15
drag, startPoint x: 1178, startPoint y: 758, endPoint x: 1205, endPoint y: 824, distance: 71.3
click at [1205, 782] on html "British International School Jahi this is our [PERSON_NAME] 00:35:18 Time remai…" at bounding box center [784, 391] width 1568 height 783
drag, startPoint x: 1205, startPoint y: 824, endPoint x: 1160, endPoint y: 746, distance: 90.0
click at [1160, 746] on div "Next Question" at bounding box center [1167, 756] width 93 height 23
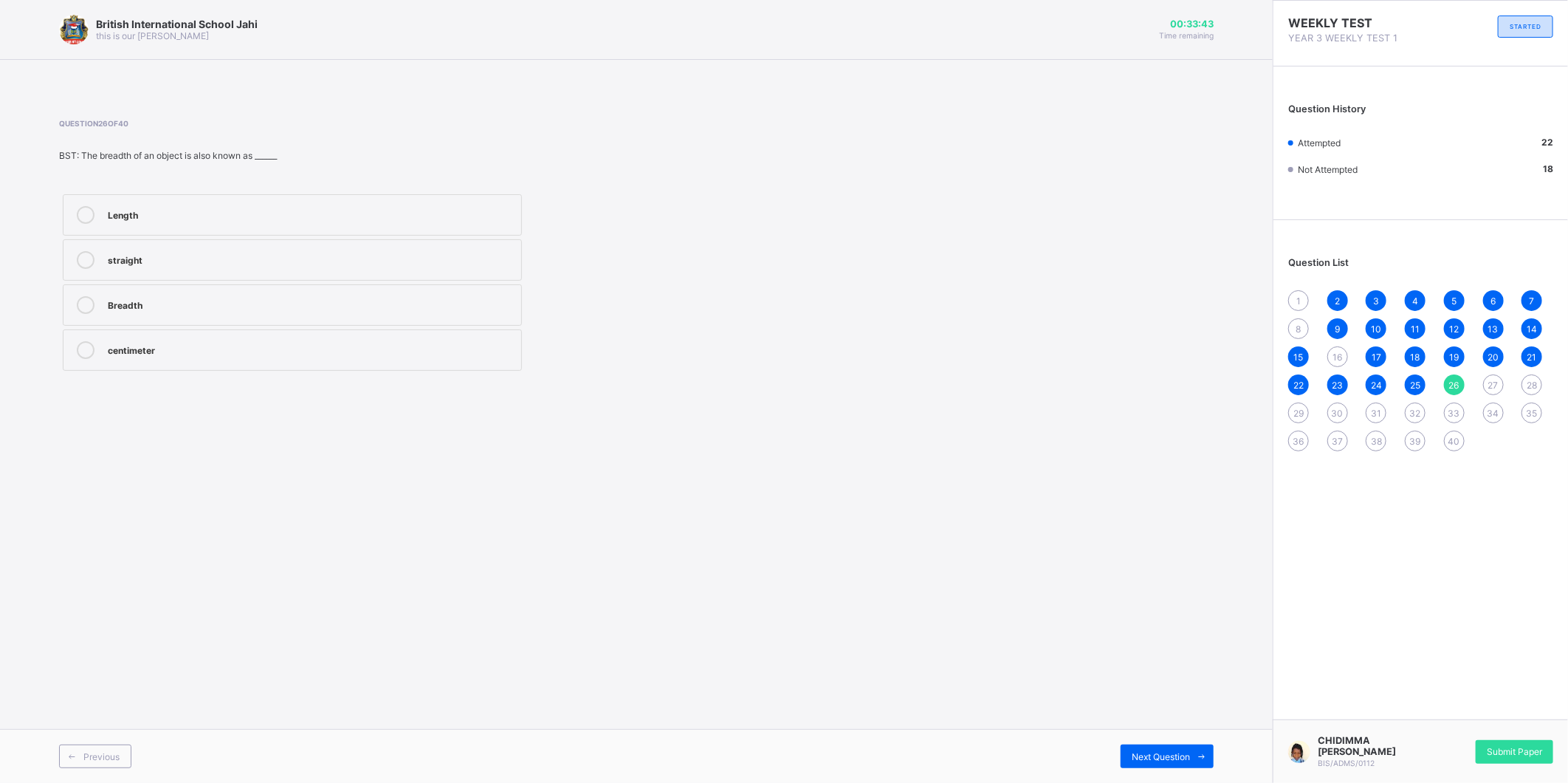
click at [126, 213] on div "Length" at bounding box center [310, 213] width 406 height 15
click at [1204, 752] on icon at bounding box center [1201, 757] width 11 height 10
click at [816, 211] on div "Tin milk [PERSON_NAME] tomato tin. athroom scale" at bounding box center [448, 283] width 778 height 184
click at [839, 167] on div "Question 27 of 40 BST: One of the listed is modern instruments for measuring th…" at bounding box center [635, 246] width 1154 height 255
click at [833, 183] on div "Question 27 of 40 BST: One of the listed is modern instruments for measuring th…" at bounding box center [448, 246] width 778 height 255
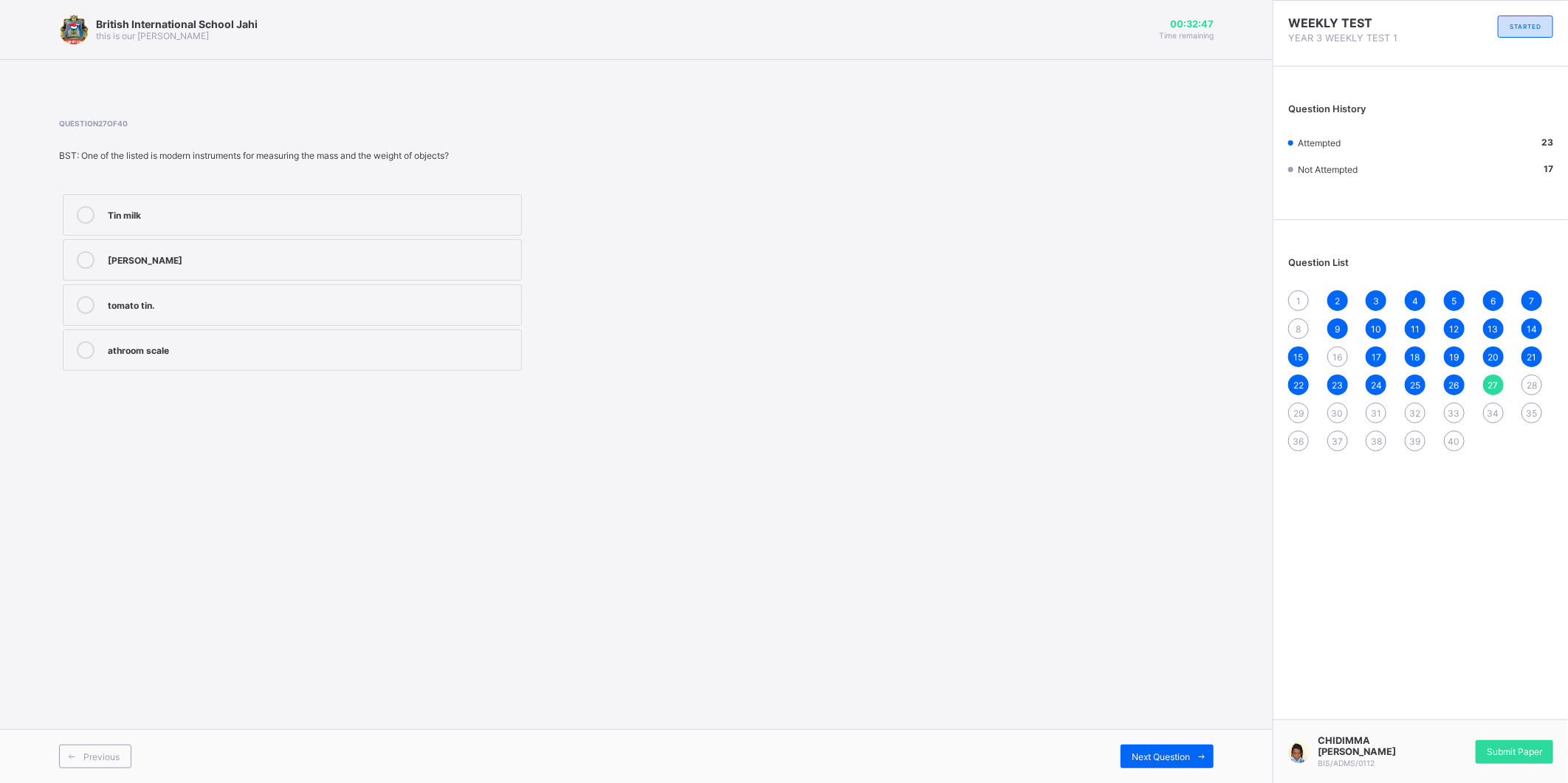
click at [833, 183] on div "Question 27 of 40 BST: One of the listed is modern instruments for measuring th…" at bounding box center [448, 246] width 778 height 255
drag, startPoint x: 835, startPoint y: 200, endPoint x: 865, endPoint y: 200, distance: 30.0
click at [837, 200] on div "Tin milk [PERSON_NAME] tomato tin. athroom scale" at bounding box center [448, 283] width 778 height 184
click at [860, 202] on div "Question 27 of 40 BST: One of the listed is modern instruments for measuring th…" at bounding box center [635, 246] width 1154 height 255
click at [861, 202] on div "Question 27 of 40 BST: One of the listed is modern instruments for measuring th…" at bounding box center [635, 246] width 1154 height 255
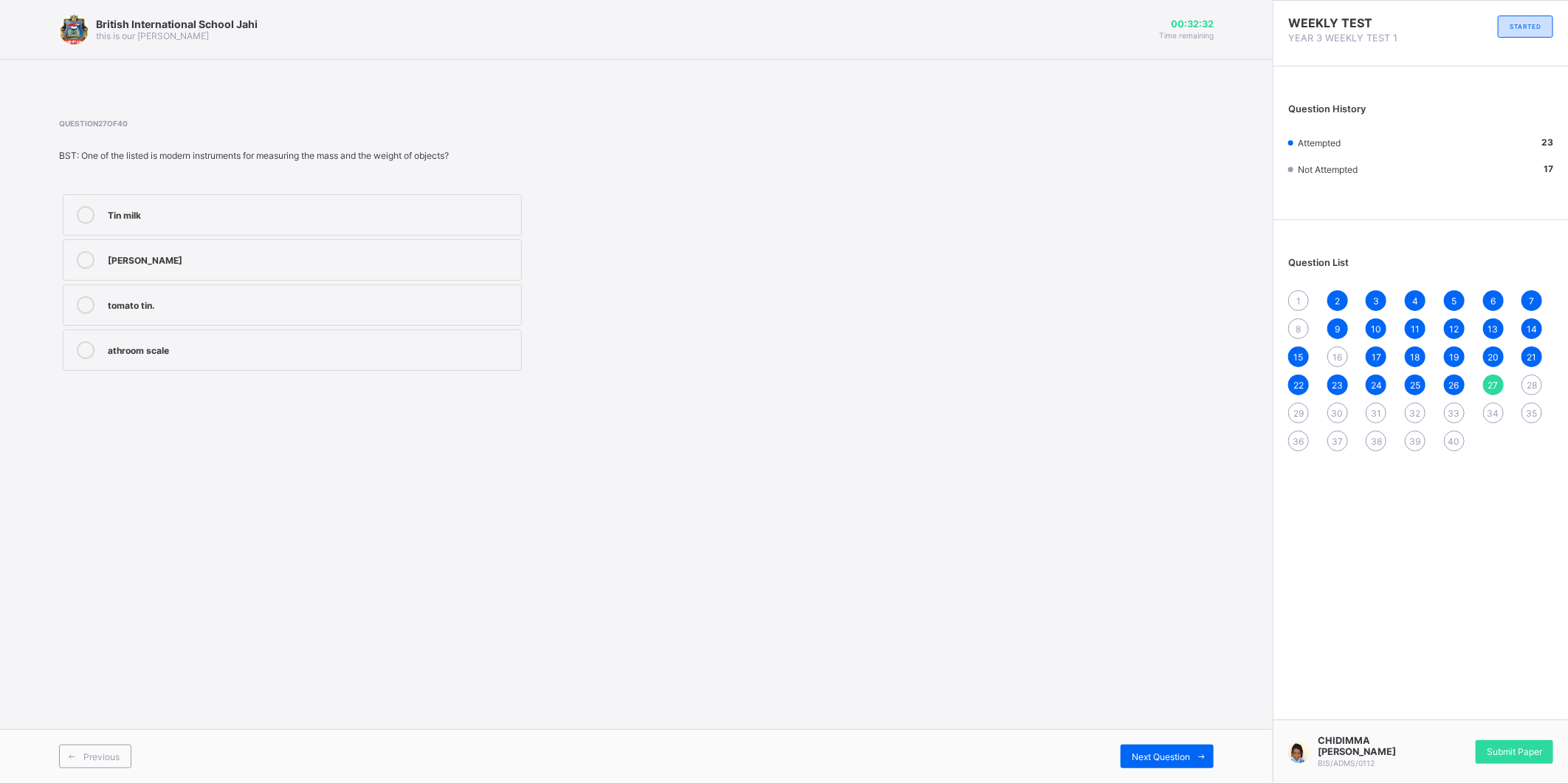
click at [477, 277] on label "[PERSON_NAME]" at bounding box center [292, 260] width 459 height 41
click at [1174, 749] on div "Next Question" at bounding box center [1167, 756] width 93 height 23
click at [415, 290] on label "Decimetre" at bounding box center [292, 305] width 459 height 41
drag, startPoint x: 415, startPoint y: 290, endPoint x: 1170, endPoint y: 746, distance: 882.0
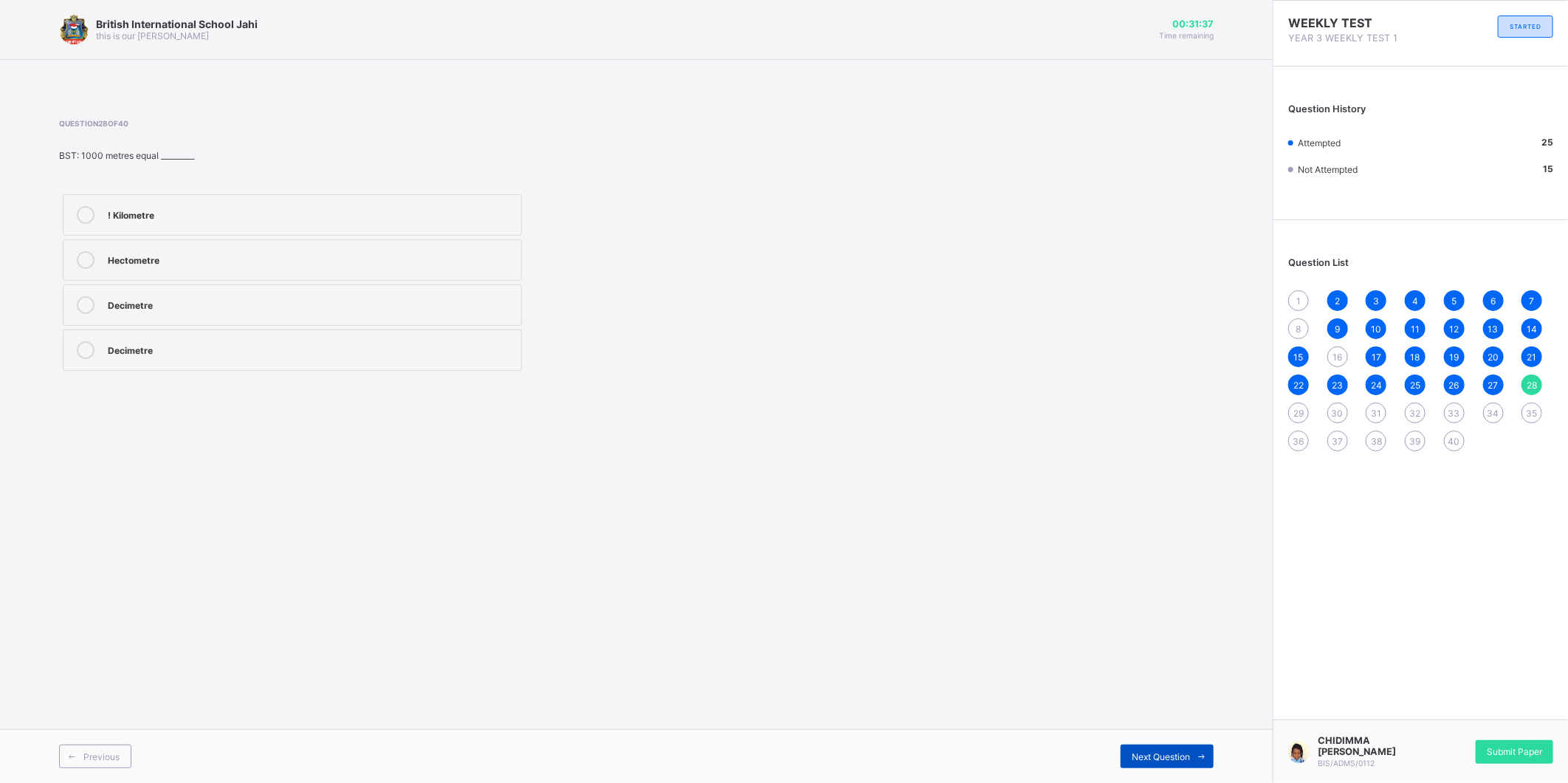
click at [1170, 746] on div "Next Question" at bounding box center [1167, 756] width 93 height 23
click at [136, 249] on label "Seven" at bounding box center [292, 260] width 459 height 41
click at [1155, 758] on span "Next Question" at bounding box center [1161, 756] width 59 height 11
click at [280, 267] on div "Ruler" at bounding box center [310, 260] width 406 height 18
click at [1161, 744] on div "Next Question" at bounding box center [1167, 756] width 93 height 23
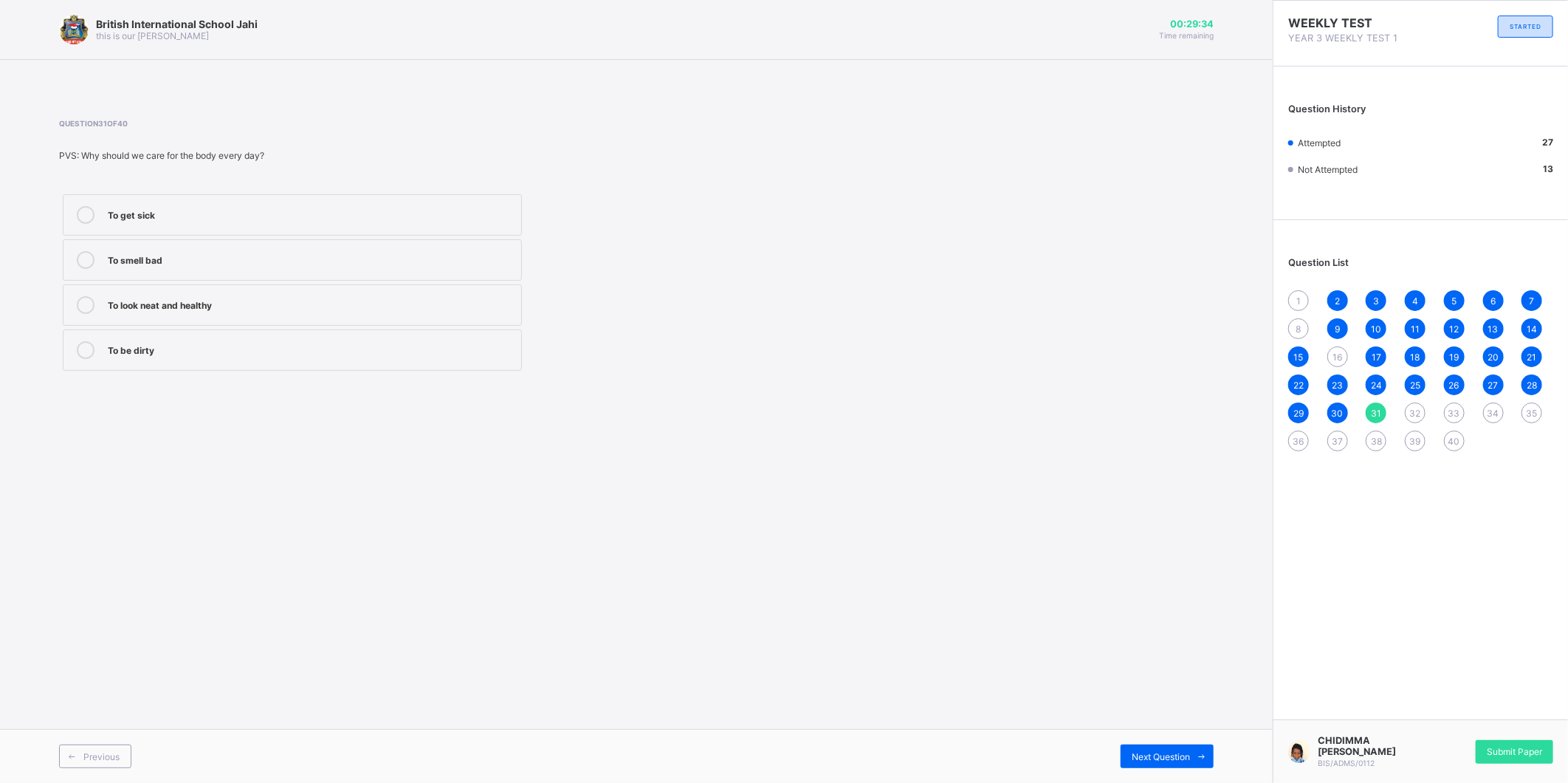
drag, startPoint x: 457, startPoint y: 197, endPoint x: 476, endPoint y: 203, distance: 19.9
click at [476, 203] on label "To get sick" at bounding box center [292, 215] width 459 height 41
click at [1153, 740] on div "Previous Next Question" at bounding box center [636, 756] width 1273 height 54
click at [1153, 752] on span "Next Question" at bounding box center [1161, 756] width 59 height 11
click at [438, 208] on div "Hands" at bounding box center [310, 213] width 406 height 15
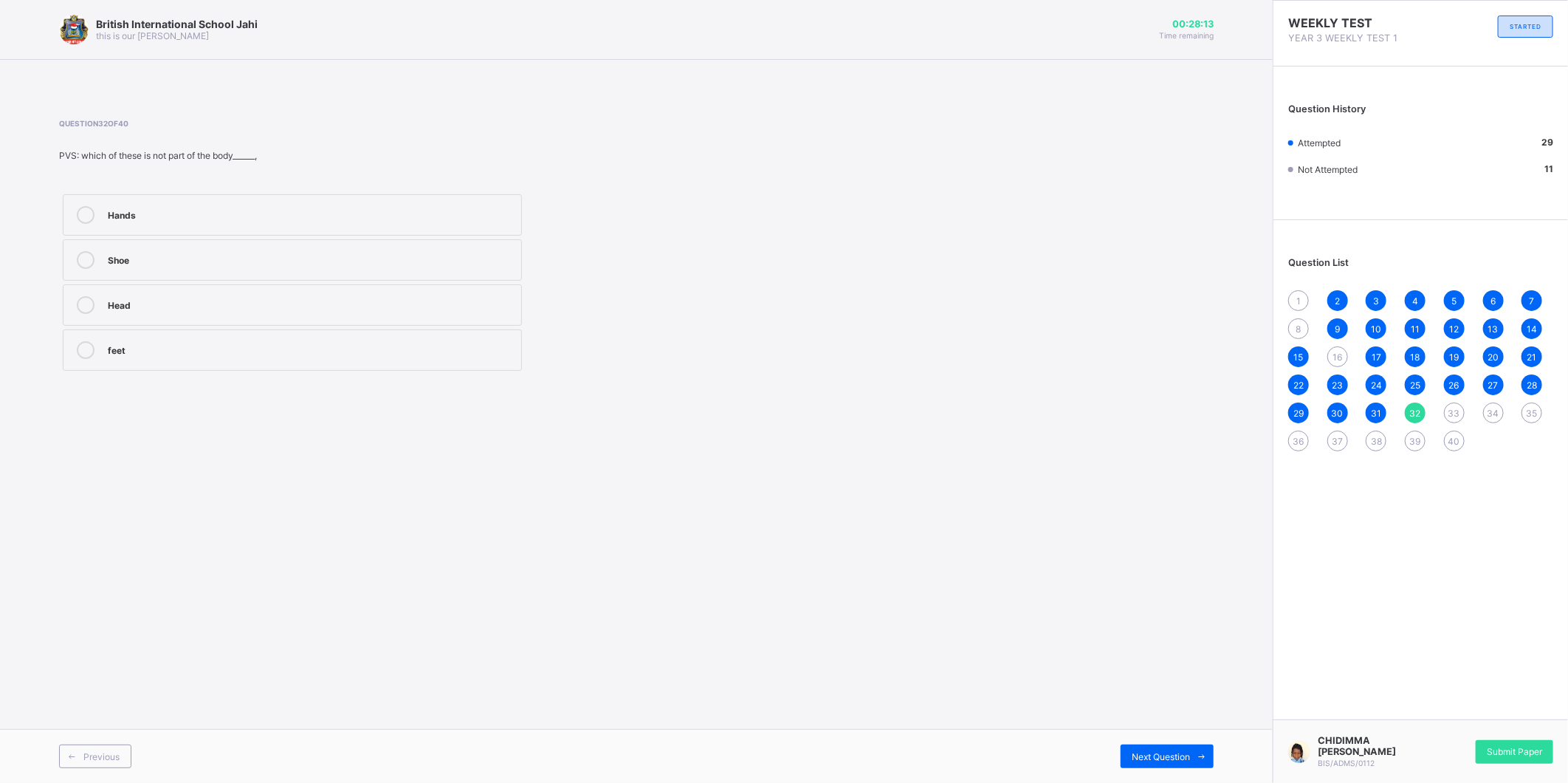
click at [1151, 743] on div "Previous Next Question" at bounding box center [636, 756] width 1273 height 54
click at [1151, 747] on div "Next Question" at bounding box center [1167, 756] width 93 height 23
click at [375, 352] on div "Brushing the teeth regularly" at bounding box center [310, 348] width 406 height 15
click at [1143, 743] on div "Previous Next Question" at bounding box center [636, 756] width 1273 height 54
click at [1157, 746] on div "Next Question" at bounding box center [1167, 756] width 93 height 23
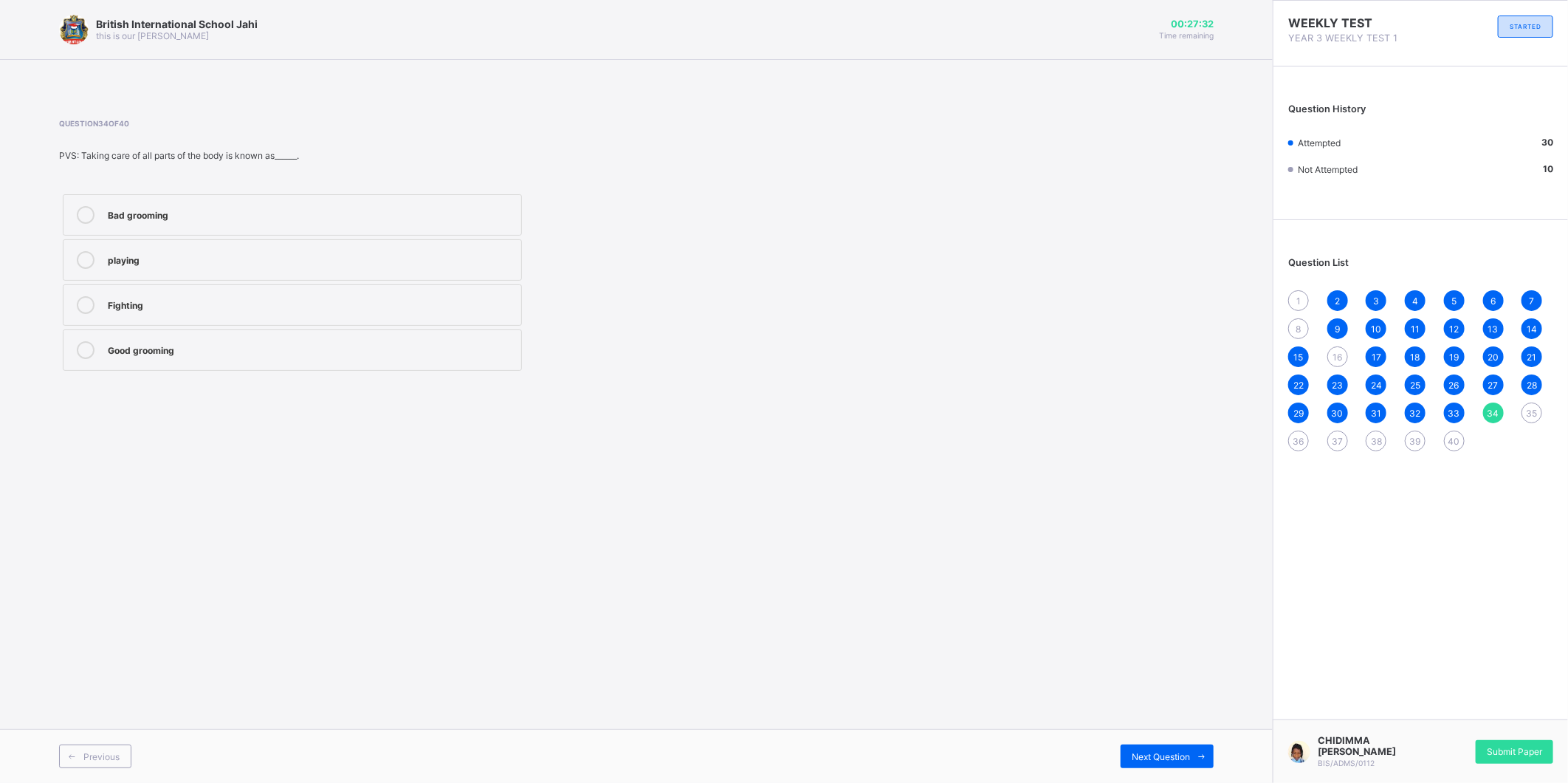
click at [397, 292] on label "Fighting" at bounding box center [292, 305] width 459 height 41
click at [1154, 747] on div "Next Question" at bounding box center [1167, 756] width 93 height 23
click at [418, 249] on label "Taking care of the body" at bounding box center [292, 260] width 459 height 41
click at [1157, 744] on div "Next Question" at bounding box center [1167, 756] width 93 height 23
click at [489, 294] on label "Fight" at bounding box center [292, 305] width 459 height 41
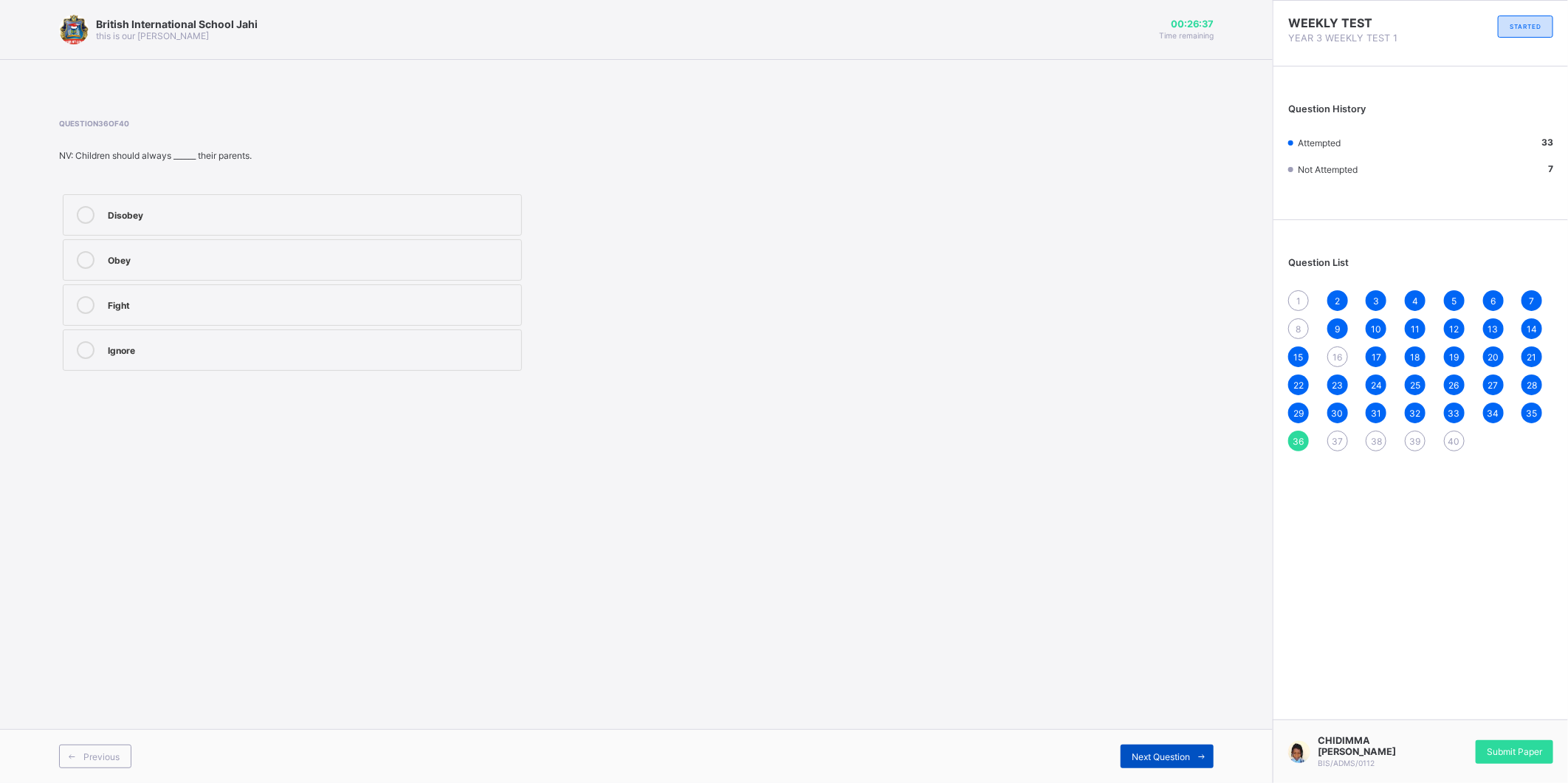
click at [1136, 747] on div "Next Question" at bounding box center [1167, 756] width 93 height 23
click at [425, 294] on label "Immediate family" at bounding box center [292, 305] width 459 height 41
click at [1146, 747] on div "Next Question" at bounding box center [1167, 756] width 93 height 23
click at [201, 210] on div "Cook and care for the children" at bounding box center [310, 213] width 406 height 15
click at [1154, 740] on div "Previous Next Question" at bounding box center [636, 756] width 1273 height 54
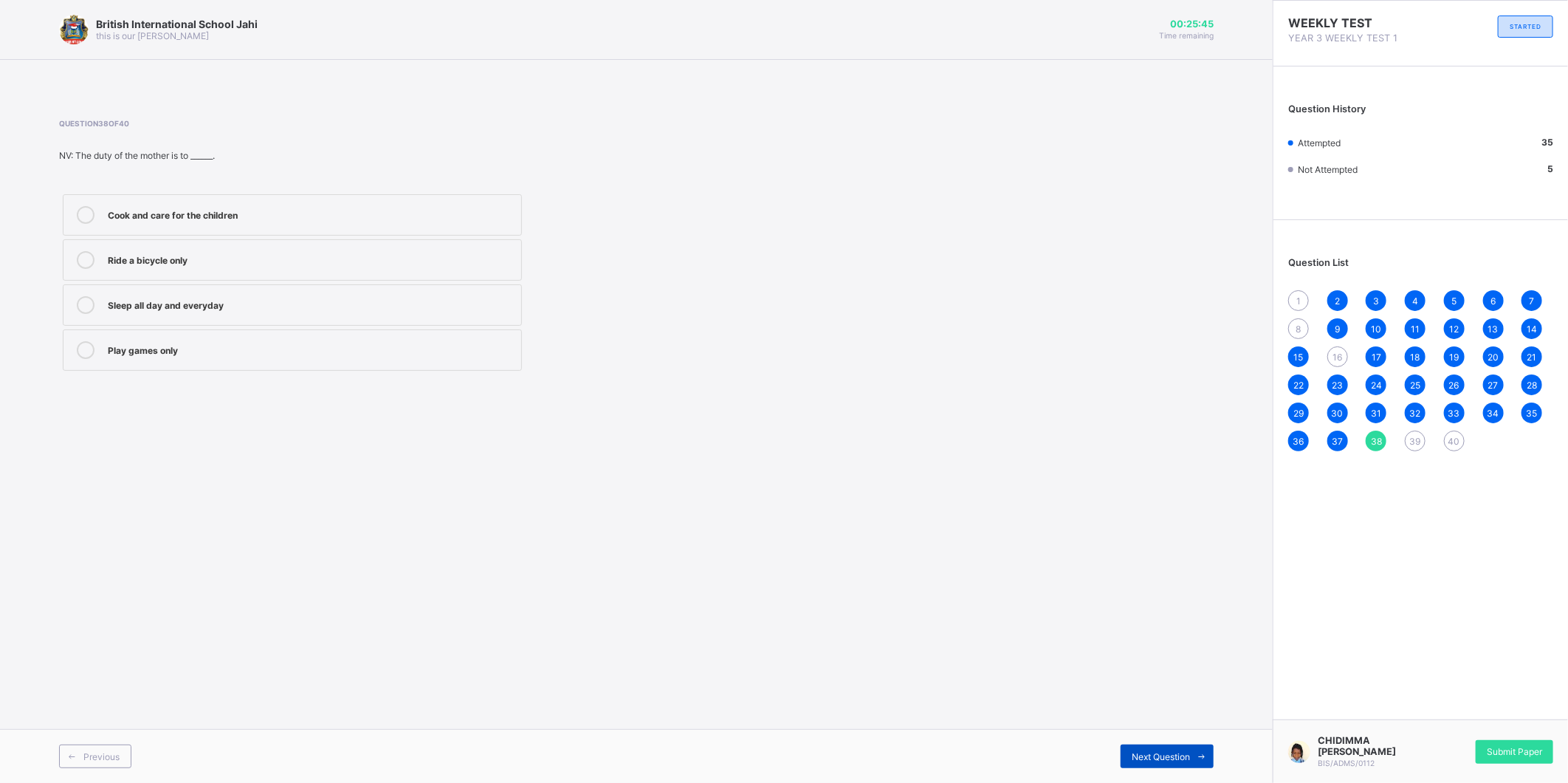
click at [1154, 752] on div "Next Question" at bounding box center [1167, 756] width 93 height 23
click at [377, 210] on div "Father, mother, and children" at bounding box center [310, 213] width 406 height 15
click at [1153, 747] on div "Next Question" at bounding box center [1167, 756] width 93 height 23
click at [210, 211] on div "A group of people closely related by blood" at bounding box center [310, 213] width 406 height 15
click at [1335, 736] on span "CHIDIMMA [PERSON_NAME]" at bounding box center [1370, 746] width 104 height 22
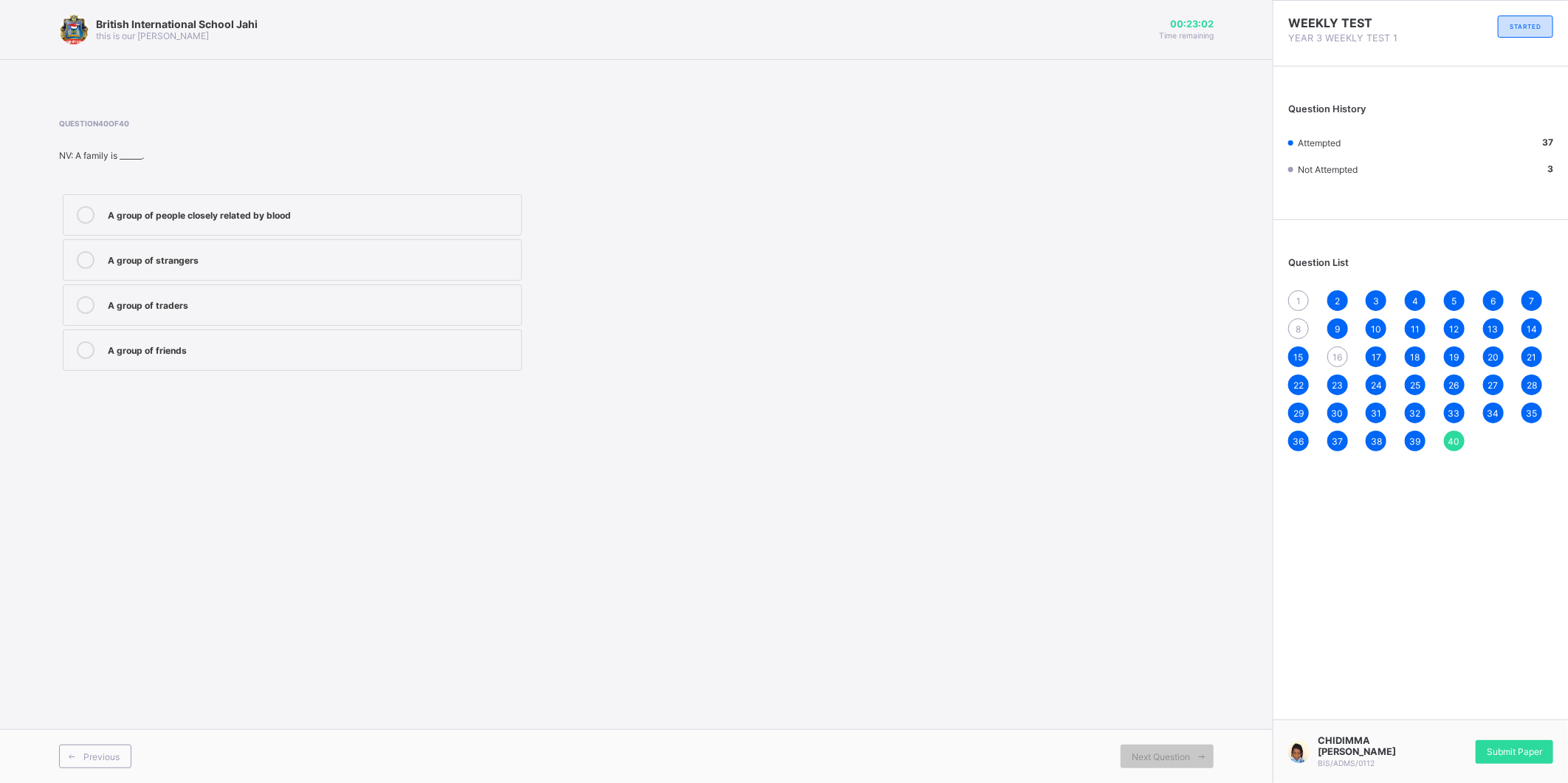
click at [1296, 744] on div at bounding box center [1299, 752] width 22 height 22
drag, startPoint x: 1294, startPoint y: 747, endPoint x: 896, endPoint y: 213, distance: 666.0
click at [896, 213] on div "Question 40 of 40 NV: A family is ______. A group of people closely related by …" at bounding box center [635, 246] width 1154 height 300
click at [1293, 298] on div "1" at bounding box center [1298, 300] width 21 height 21
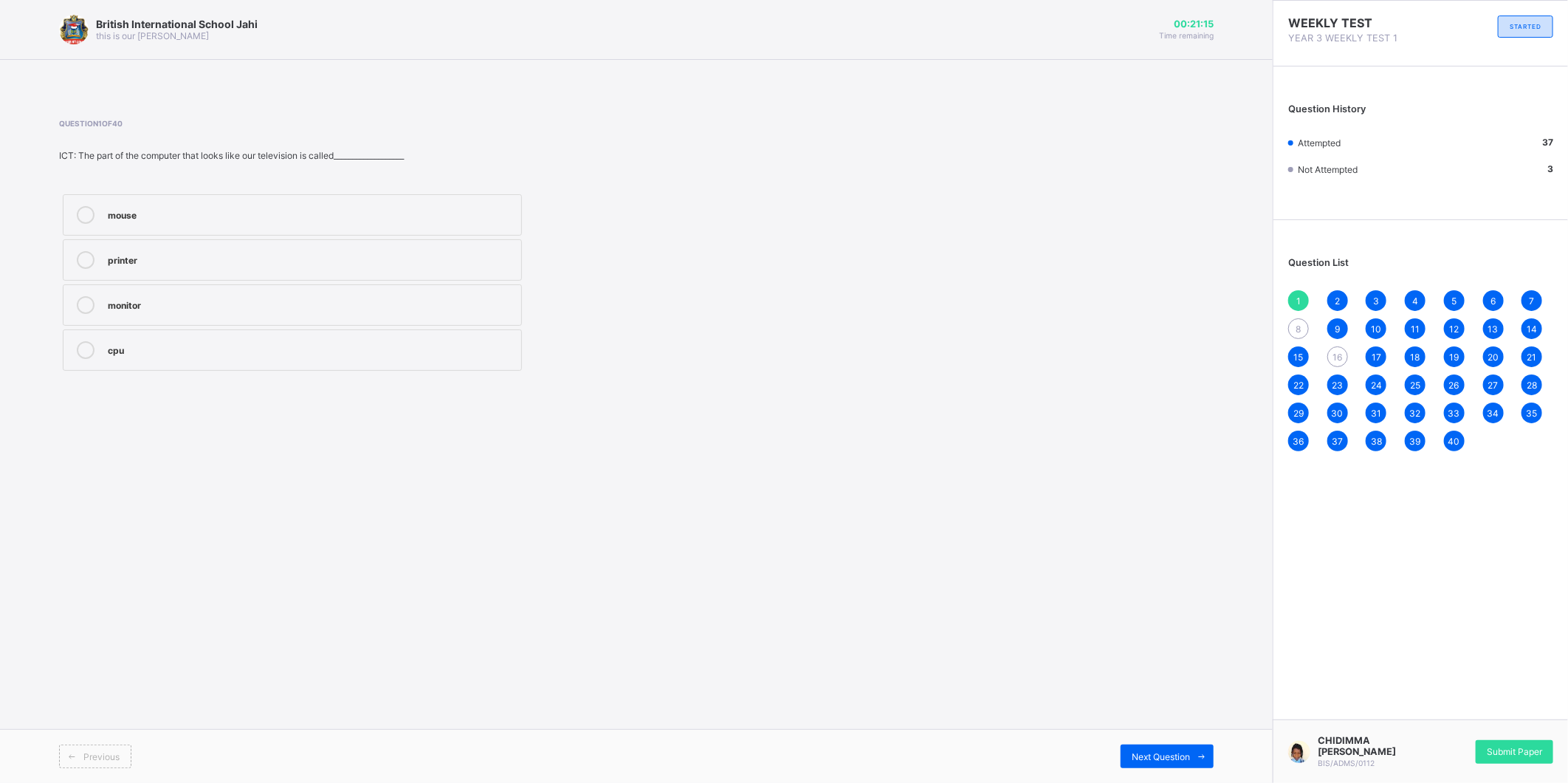
click at [252, 312] on div "monitor" at bounding box center [310, 305] width 406 height 18
click at [1293, 329] on div "8" at bounding box center [1298, 328] width 21 height 21
click at [216, 264] on div "waste and dirt" at bounding box center [310, 258] width 406 height 15
click at [1336, 352] on span "16" at bounding box center [1337, 357] width 10 height 11
click at [315, 307] on div "Very fast" at bounding box center [310, 303] width 406 height 15
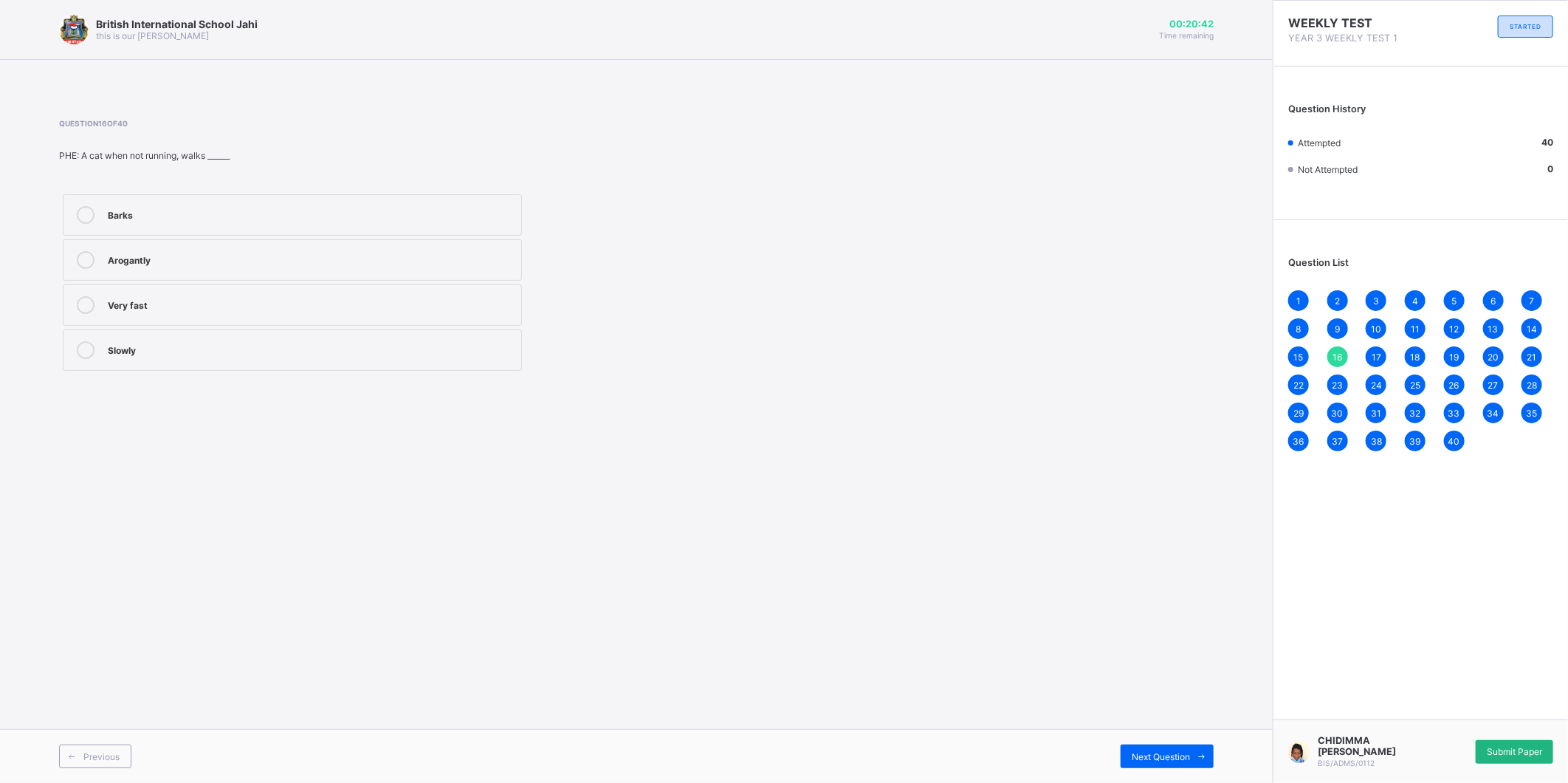
click at [1504, 742] on div "Submit Paper" at bounding box center [1514, 752] width 77 height 23
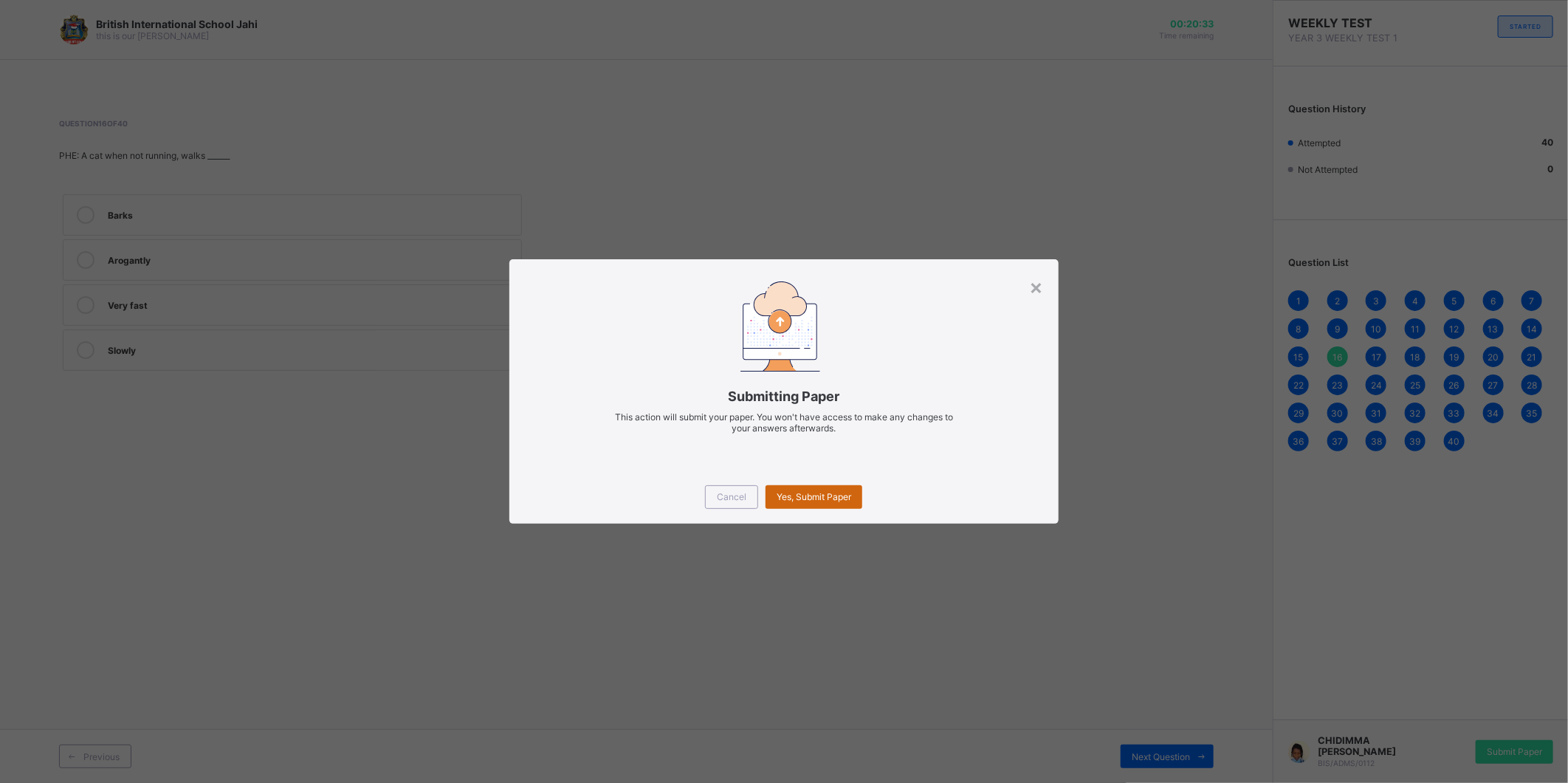
click at [817, 505] on div "Yes, Submit Paper" at bounding box center [813, 497] width 97 height 23
